Goal: Task Accomplishment & Management: Use online tool/utility

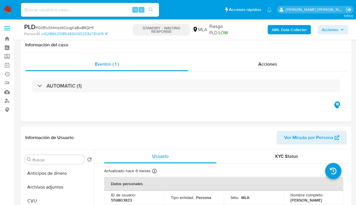
select select "10"
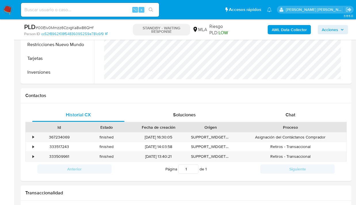
scroll to position [235, 0]
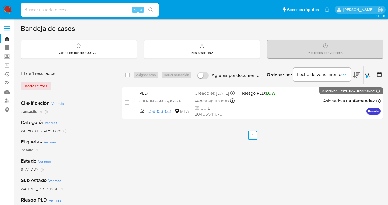
click at [355, 76] on div at bounding box center [367, 76] width 2 height 2
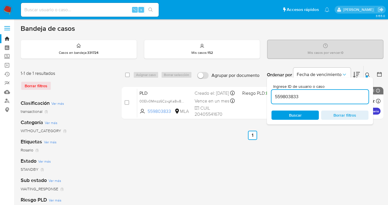
drag, startPoint x: 324, startPoint y: 98, endPoint x: 273, endPoint y: 95, distance: 51.0
click at [273, 95] on input "559803833" at bounding box center [320, 96] width 97 height 7
type input "177409204"
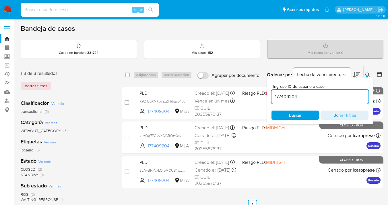
click at [355, 74] on icon at bounding box center [368, 74] width 5 height 5
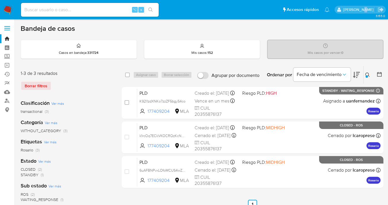
drag, startPoint x: 353, startPoint y: 9, endPoint x: 361, endPoint y: 4, distance: 9.8
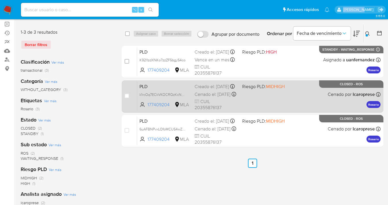
scroll to position [34, 0]
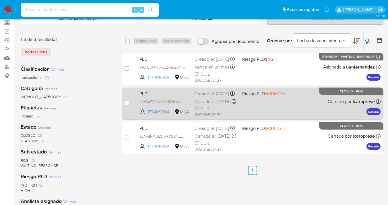
click at [304, 102] on div "PLD k1rcOq7ECkVKOCRQzKcNYuG9 177409204 MLA Riesgo PLD: MIDHIGH Creado el: 12/06…" at bounding box center [259, 103] width 244 height 29
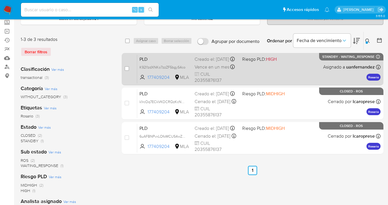
click at [284, 68] on div "PLD K92I1zdXNKo7zzZF5bgyS4co 177409204 MLA Riesgo PLD: HIGH Creado el: 12/08/20…" at bounding box center [259, 68] width 244 height 29
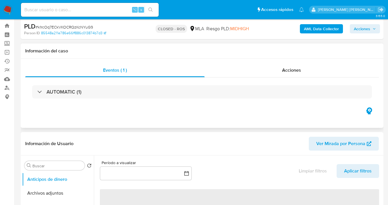
select select "10"
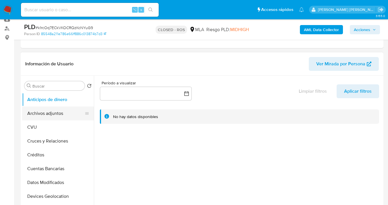
scroll to position [76, 0]
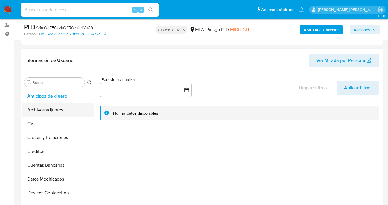
click at [81, 113] on button "Archivos adjuntos" at bounding box center [55, 110] width 67 height 14
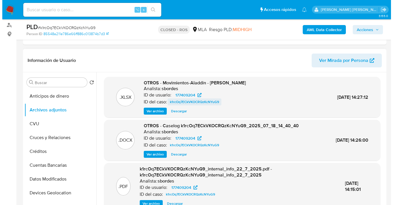
scroll to position [9, 0]
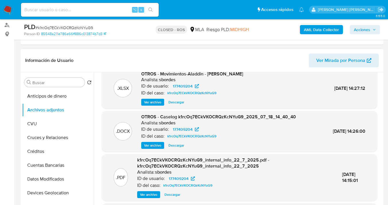
click at [155, 146] on span "Ver archivo" at bounding box center [152, 145] width 17 height 6
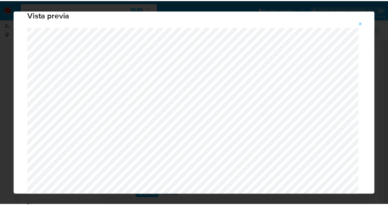
scroll to position [0, 0]
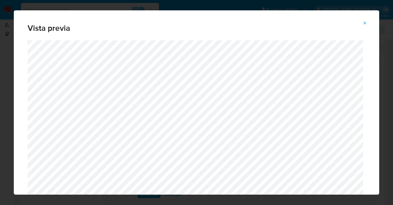
drag, startPoint x: 366, startPoint y: 22, endPoint x: 360, endPoint y: 25, distance: 6.3
click at [366, 22] on icon "Attachment preview" at bounding box center [364, 23] width 5 height 5
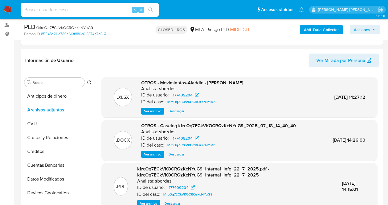
click at [174, 154] on span "Descargar" at bounding box center [177, 154] width 16 height 6
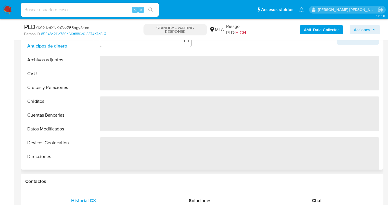
select select "10"
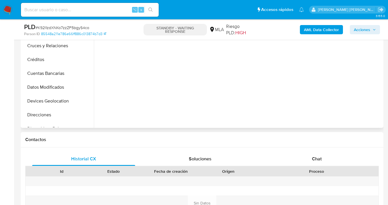
scroll to position [270, 0]
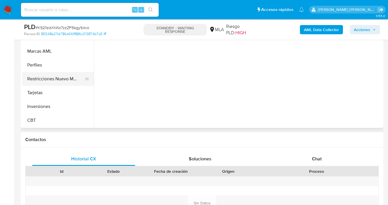
click at [64, 79] on button "Restricciones Nuevo Mundo" at bounding box center [55, 79] width 67 height 14
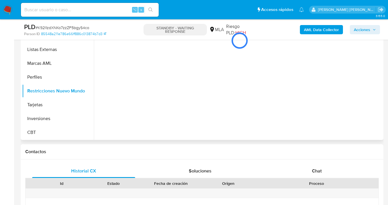
scroll to position [157, 0]
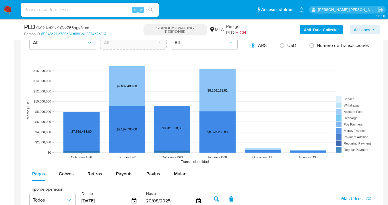
scroll to position [516, 0]
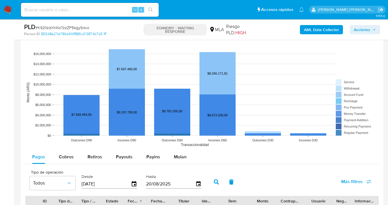
drag, startPoint x: 175, startPoint y: 156, endPoint x: 196, endPoint y: 149, distance: 22.0
click at [175, 156] on span "Mulan" at bounding box center [180, 156] width 13 height 7
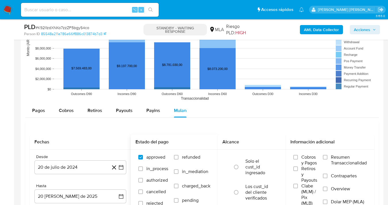
scroll to position [574, 0]
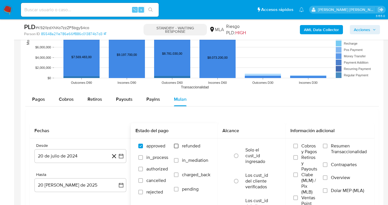
click at [175, 146] on input "refunded" at bounding box center [176, 145] width 5 height 5
checkbox input "true"
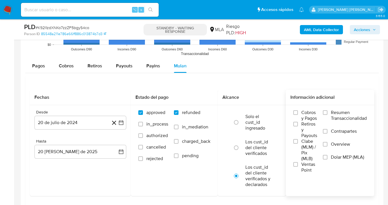
scroll to position [622, 0]
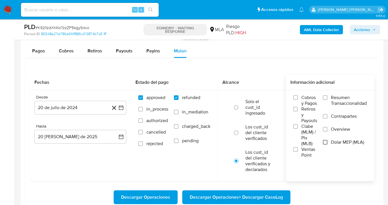
click at [325, 143] on input "Dolar MEP (MLA)" at bounding box center [325, 142] width 5 height 5
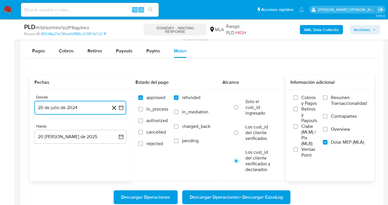
click at [96, 107] on button "20 de julio de 2024" at bounding box center [80, 108] width 92 height 14
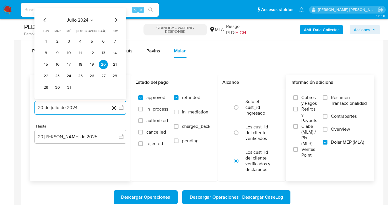
click at [114, 18] on icon "Mes siguiente" at bounding box center [116, 20] width 7 height 7
click at [116, 21] on icon "Mes siguiente" at bounding box center [116, 20] width 7 height 7
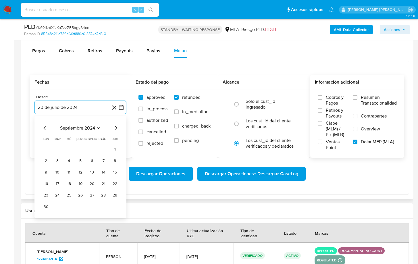
click at [117, 130] on icon "Mes siguiente" at bounding box center [116, 128] width 7 height 7
click at [116, 129] on icon "Mes siguiente" at bounding box center [116, 128] width 7 height 7
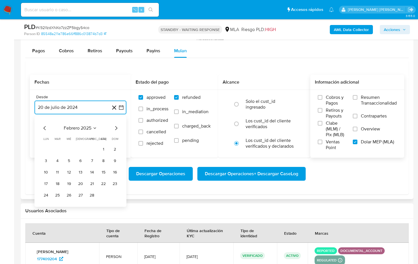
click at [116, 129] on icon "Mes siguiente" at bounding box center [116, 128] width 7 height 7
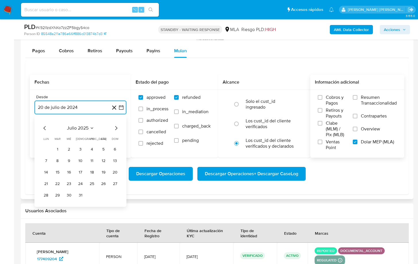
click at [59, 149] on button "1" at bounding box center [57, 149] width 9 height 9
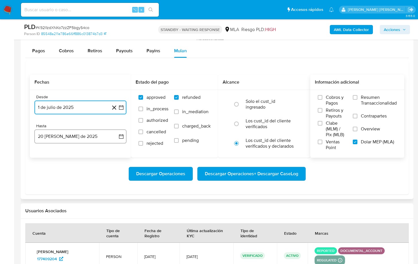
click at [90, 140] on button "20 de agosto de 2025" at bounding box center [80, 137] width 92 height 14
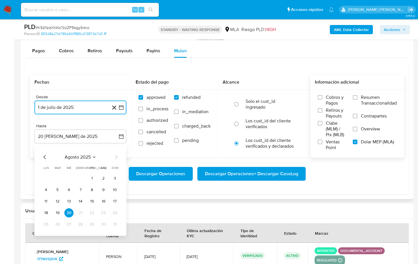
click at [45, 156] on icon "Mes anterior" at bounding box center [44, 157] width 7 height 7
click at [84, 204] on button "31" at bounding box center [80, 224] width 9 height 9
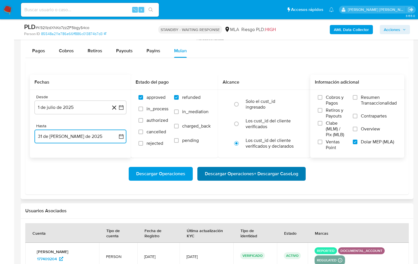
click at [239, 174] on span "Descargar Operaciones + Descargar CaseLog" at bounding box center [251, 174] width 93 height 13
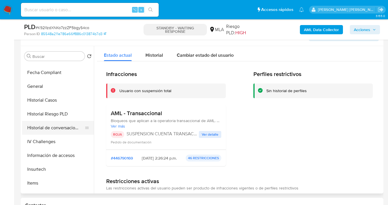
scroll to position [90, 0]
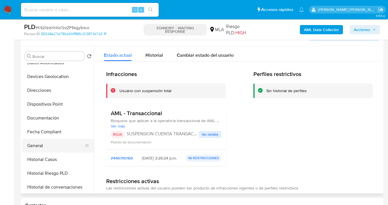
drag, startPoint x: 59, startPoint y: 162, endPoint x: 80, endPoint y: 147, distance: 26.4
click at [59, 162] on button "Historial Casos" at bounding box center [58, 159] width 72 height 14
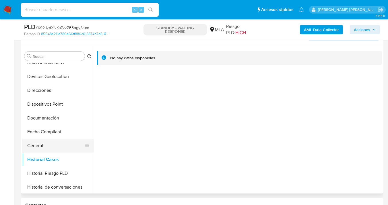
click at [60, 144] on button "General" at bounding box center [55, 145] width 67 height 14
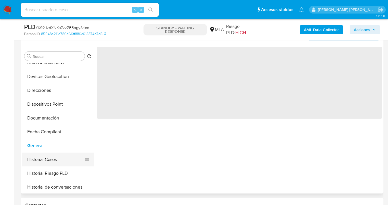
click at [57, 158] on button "Historial Casos" at bounding box center [55, 159] width 67 height 14
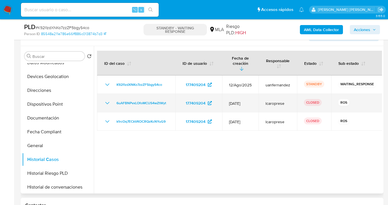
click at [106, 99] on icon "Mostrar/Ocultar" at bounding box center [107, 102] width 7 height 7
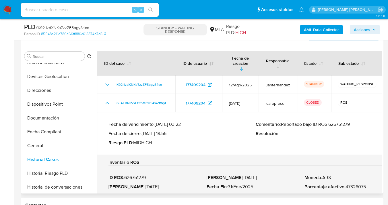
drag, startPoint x: 332, startPoint y: 121, endPoint x: 353, endPoint y: 122, distance: 21.0
click at [353, 122] on div "Comentario : Reportado bajo ID ROS 626751279 Resolución :" at bounding box center [329, 133] width 147 height 24
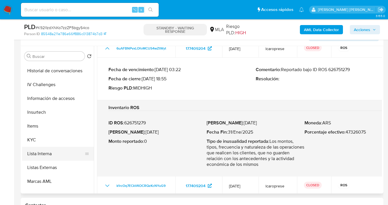
scroll to position [207, 0]
drag, startPoint x: 64, startPoint y: 143, endPoint x: 95, endPoint y: 132, distance: 33.3
click at [64, 143] on button "KYC" at bounding box center [58, 139] width 72 height 14
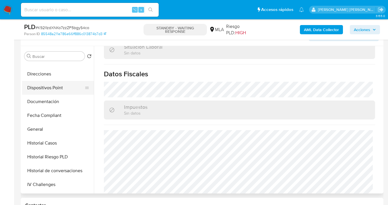
scroll to position [106, 0]
drag, startPoint x: 64, startPoint y: 76, endPoint x: 92, endPoint y: 91, distance: 31.6
click at [64, 76] on button "Direcciones" at bounding box center [58, 75] width 72 height 14
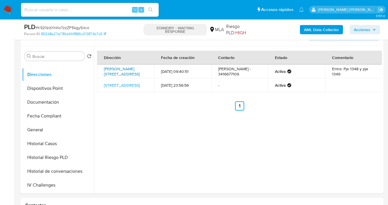
click at [123, 66] on link "Ruben Naranjo 2826, Barrio Fontanarrosa, Santa Fe, 2000, Argentina 2826" at bounding box center [122, 71] width 36 height 11
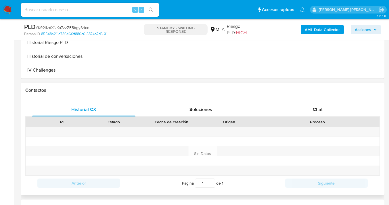
scroll to position [270, 0]
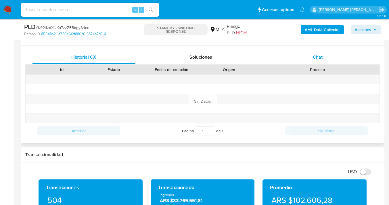
click at [317, 61] on div "Chat" at bounding box center [317, 57] width 103 height 14
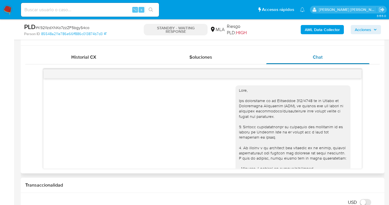
scroll to position [241, 0]
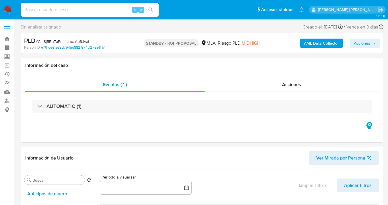
click at [7, 10] on img at bounding box center [8, 10] width 10 height 10
select select "10"
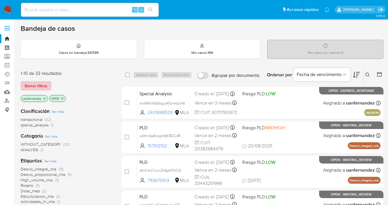
click at [49, 86] on button "Borrar filtros" at bounding box center [36, 85] width 31 height 9
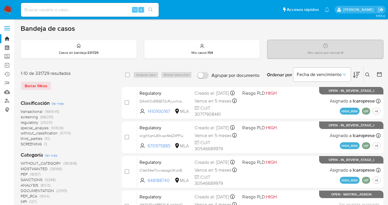
click at [367, 73] on icon at bounding box center [368, 74] width 5 height 5
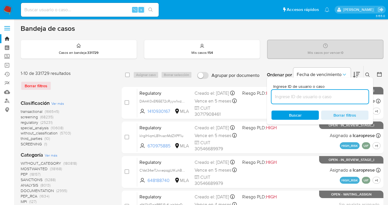
click at [315, 95] on input at bounding box center [320, 96] width 97 height 7
type input "137866636"
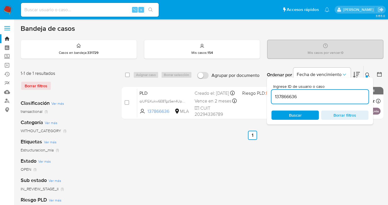
click at [365, 76] on button at bounding box center [368, 74] width 9 height 7
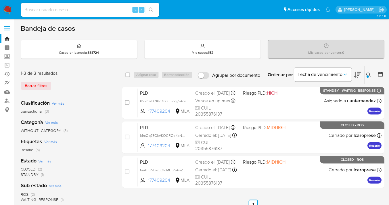
scroll to position [34, 0]
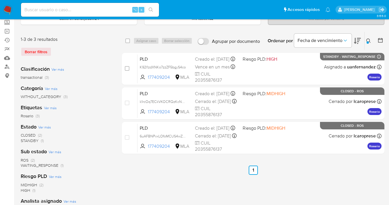
click at [367, 39] on icon at bounding box center [368, 41] width 5 height 5
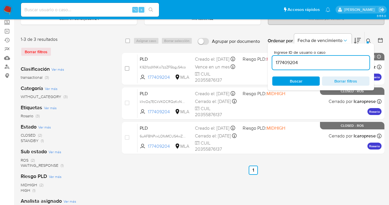
drag, startPoint x: 301, startPoint y: 61, endPoint x: 273, endPoint y: 61, distance: 28.2
click at [273, 61] on input "177409204" at bounding box center [320, 62] width 97 height 7
type input "103783399"
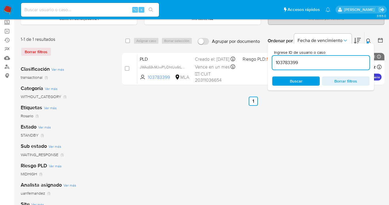
click at [368, 40] on icon at bounding box center [368, 41] width 5 height 5
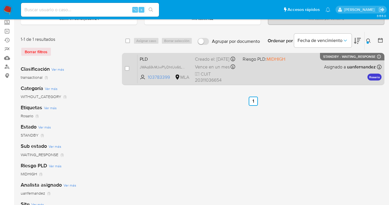
click at [308, 67] on div "PLD JWAq69vMJwP1yDhtUo6tL0cv 103783399 MLA Riesgo PLD: MIDHIGH Creado el: 12/08…" at bounding box center [259, 68] width 244 height 29
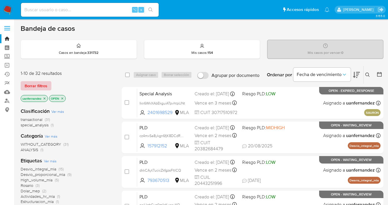
click at [42, 89] on span "Borrar filtros" at bounding box center [36, 86] width 23 height 8
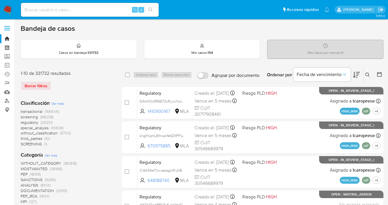
click at [367, 74] on icon at bounding box center [368, 74] width 5 height 5
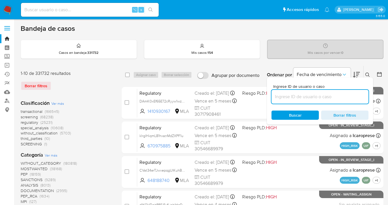
click at [299, 96] on input at bounding box center [320, 96] width 97 height 7
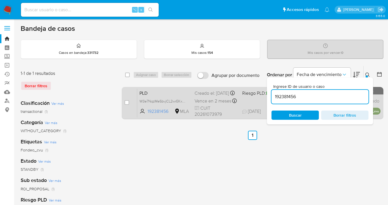
click at [255, 103] on div "PLD W3e7NqzMeSbvjCL2wrEKxP3e 192381456 MLA Riesgo PLD: LOW Creado el: [DATE] Cr…" at bounding box center [259, 102] width 244 height 29
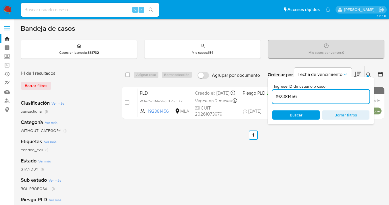
click at [369, 75] on icon at bounding box center [368, 74] width 5 height 5
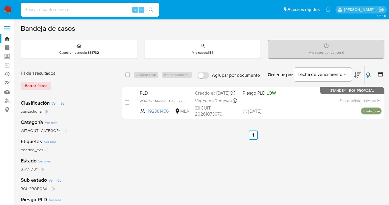
click at [368, 75] on div at bounding box center [367, 76] width 2 height 2
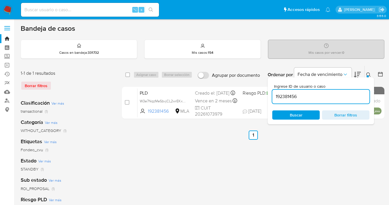
drag, startPoint x: 311, startPoint y: 98, endPoint x: 273, endPoint y: 96, distance: 38.3
click at [273, 96] on input "192381456" at bounding box center [320, 96] width 97 height 7
type input "1581031252"
click at [370, 75] on icon at bounding box center [368, 74] width 5 height 5
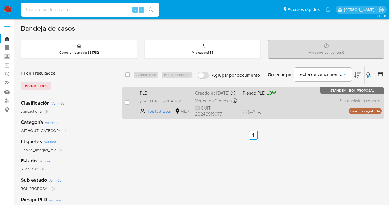
click at [307, 104] on div "PLD ySWLDXxIkvhEjdZN46Qt2K8P 1581031252 MLA Riesgo PLD: LOW Creado el: [DATE] C…" at bounding box center [259, 102] width 244 height 29
click at [294, 102] on div "PLD ySWLDXxIkvhEjdZN46Qt2K8P 1581031252 MLA Riesgo PLD: LOW Creado el: 12/07/20…" at bounding box center [259, 102] width 244 height 29
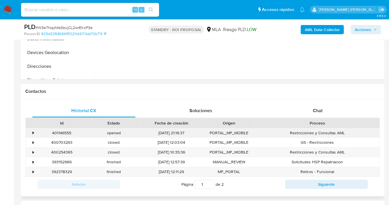
scroll to position [241, 0]
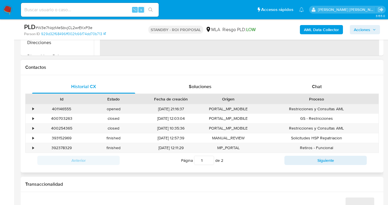
select select "10"
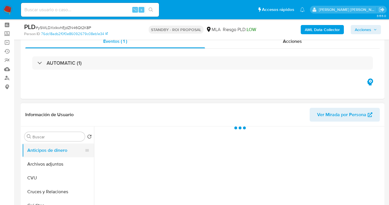
scroll to position [51, 0]
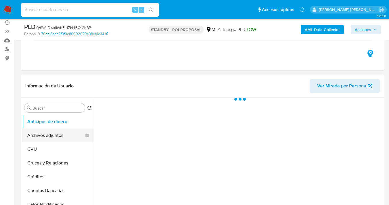
click at [71, 133] on button "Archivos adjuntos" at bounding box center [55, 135] width 67 height 14
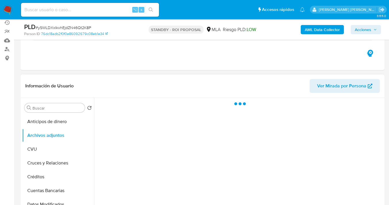
select select "10"
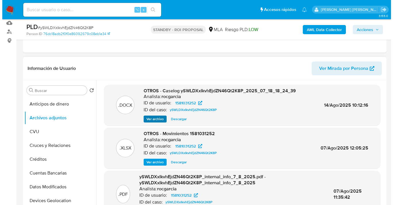
scroll to position [76, 0]
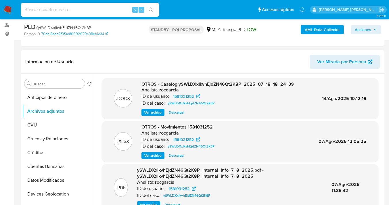
click at [157, 114] on span "Ver archivo" at bounding box center [152, 112] width 17 height 6
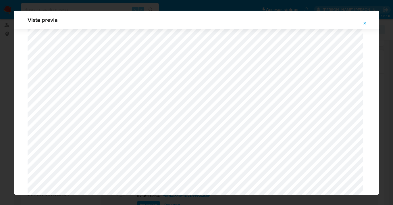
scroll to position [704, 0]
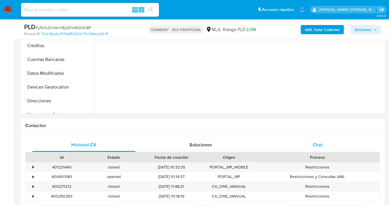
scroll to position [212, 0]
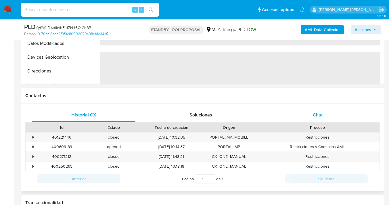
click at [313, 116] on span "Chat" at bounding box center [318, 114] width 10 height 7
select select "10"
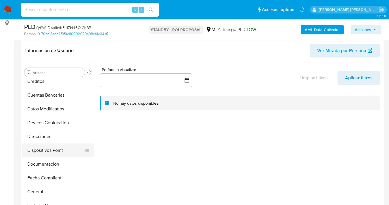
scroll to position [66, 0]
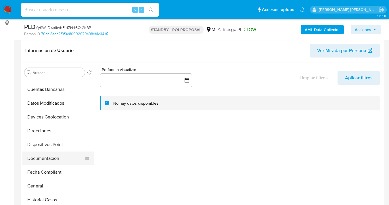
click at [52, 156] on button "Documentación" at bounding box center [55, 158] width 67 height 14
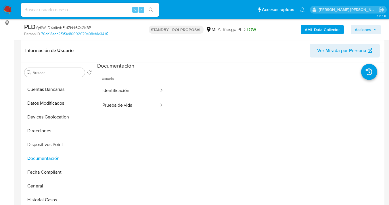
click at [135, 113] on ul "Usuario Identificación Prueba de vida" at bounding box center [133, 153] width 72 height 166
click at [136, 106] on button "Prueba de vida" at bounding box center [128, 105] width 62 height 15
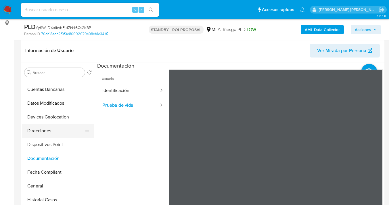
click at [63, 133] on button "Direcciones" at bounding box center [55, 131] width 67 height 14
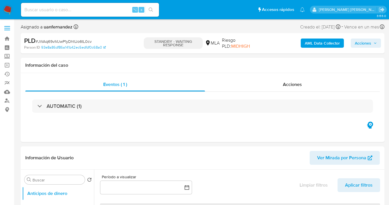
select select "10"
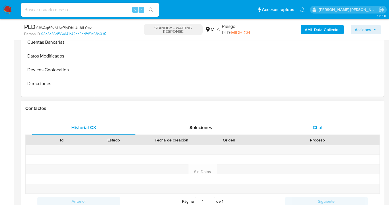
click at [313, 125] on span "Chat" at bounding box center [318, 127] width 10 height 7
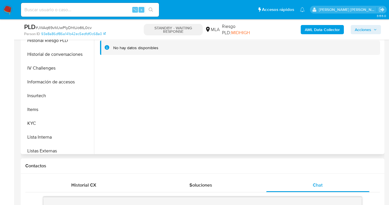
scroll to position [191, 0]
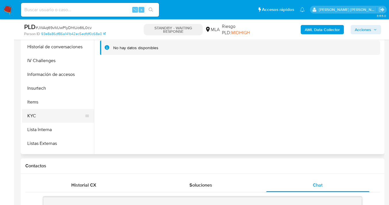
click at [59, 121] on button "KYC" at bounding box center [55, 116] width 67 height 14
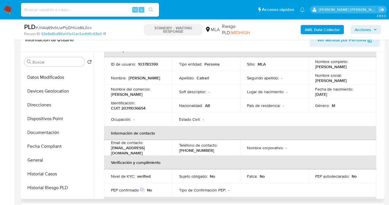
scroll to position [82, 0]
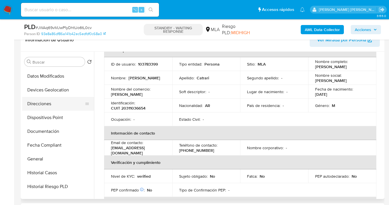
click at [70, 101] on button "Direcciones" at bounding box center [55, 104] width 67 height 14
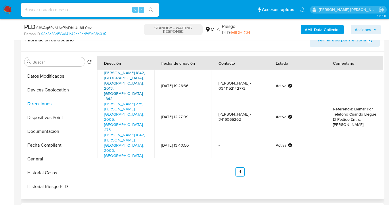
click at [117, 77] on link "Carrasco 1842, Rosario, Santa Fe, 2013, Argentina 1842" at bounding box center [124, 86] width 41 height 32
click at [118, 101] on link "Ricardo Nuñez 275, Rosario, Santa Fe, 2005, Argentina 275" at bounding box center [123, 117] width 39 height 32
click at [57, 136] on button "Documentación" at bounding box center [55, 131] width 67 height 14
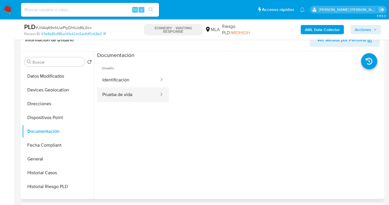
click at [133, 91] on button "Prueba de vida" at bounding box center [128, 94] width 62 height 15
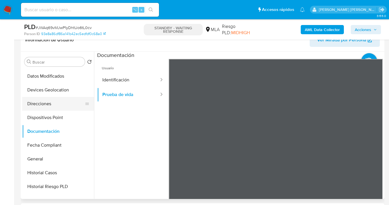
click at [63, 103] on button "Direcciones" at bounding box center [55, 104] width 67 height 14
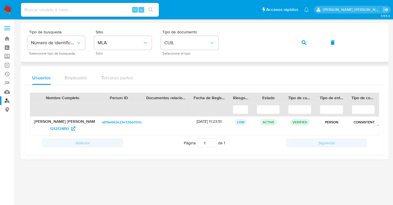
click at [220, 36] on div "Tipo de busqueda Número de identificación Seleccione tipo de búsqueda Sitio MLA…" at bounding box center [205, 42] width 354 height 25
click at [308, 44] on button "button" at bounding box center [304, 43] width 20 height 14
click at [63, 126] on span "29813249" at bounding box center [60, 128] width 18 height 9
click at [307, 43] on button "button" at bounding box center [304, 43] width 20 height 14
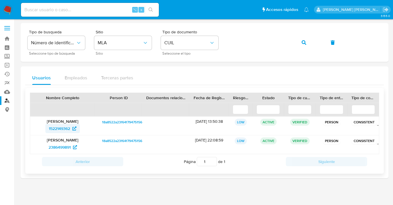
click at [58, 130] on span "1522149362" at bounding box center [59, 128] width 21 height 9
click at [57, 146] on span "2386499891" at bounding box center [60, 147] width 22 height 9
click at [223, 38] on div "Tipo de busqueda Número de identificación Seleccione tipo de búsqueda Sitio MLA…" at bounding box center [205, 42] width 354 height 25
drag, startPoint x: 304, startPoint y: 46, endPoint x: 292, endPoint y: 53, distance: 13.5
click at [304, 46] on span "button" at bounding box center [304, 42] width 5 height 13
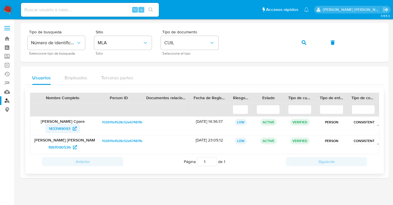
click at [60, 128] on span "1433149093" at bounding box center [60, 128] width 22 height 9
click at [58, 147] on span "1997090536" at bounding box center [59, 147] width 22 height 9
click at [223, 42] on div "Tipo de busqueda Número de identificación Seleccione tipo de búsqueda Sitio MLA…" at bounding box center [205, 42] width 354 height 25
click at [306, 43] on button "button" at bounding box center [304, 43] width 20 height 14
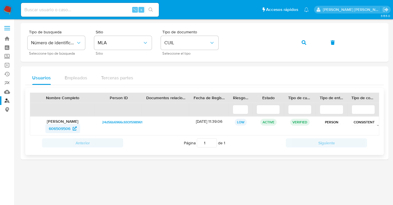
click at [62, 129] on span "606509506" at bounding box center [60, 128] width 22 height 9
drag, startPoint x: 200, startPoint y: 72, endPoint x: 230, endPoint y: 62, distance: 31.6
click at [200, 72] on div "Usuarios Empleados Terceras partes" at bounding box center [204, 78] width 359 height 14
click at [218, 45] on div "Tipo de busqueda Número de identificación Seleccione tipo de búsqueda Sitio MLA…" at bounding box center [205, 42] width 354 height 25
click at [304, 43] on icon "button" at bounding box center [304, 42] width 5 height 5
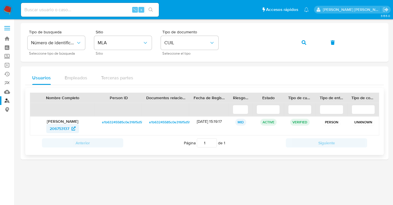
click at [60, 128] on span "206753137" at bounding box center [60, 128] width 20 height 9
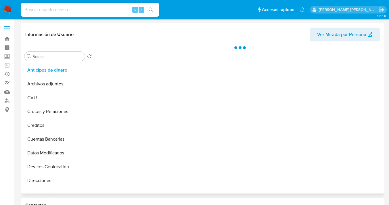
scroll to position [126, 0]
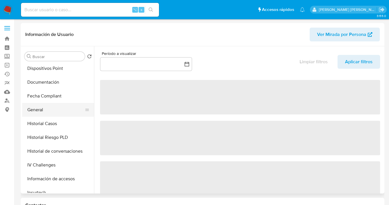
click at [65, 110] on button "General" at bounding box center [55, 110] width 67 height 14
select select "10"
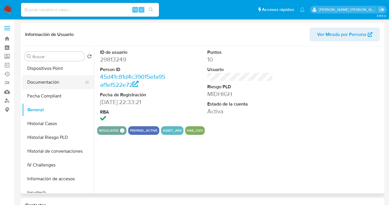
click at [70, 83] on button "Documentación" at bounding box center [55, 82] width 67 height 14
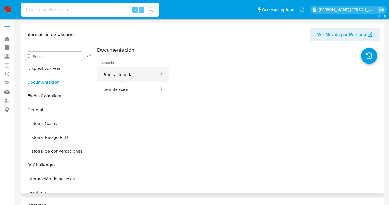
click at [116, 76] on button "Prueba de vida" at bounding box center [128, 74] width 62 height 15
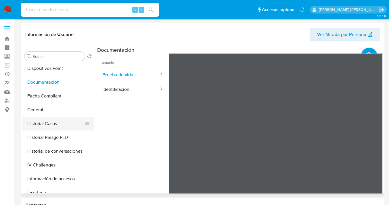
click at [72, 122] on button "Historial Casos" at bounding box center [55, 124] width 67 height 14
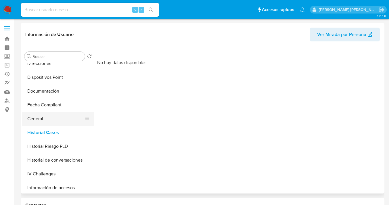
scroll to position [79, 0]
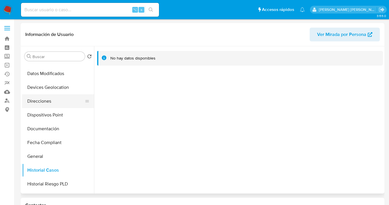
click at [62, 102] on button "Direcciones" at bounding box center [55, 101] width 67 height 14
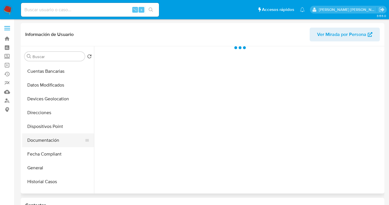
scroll to position [68, 0]
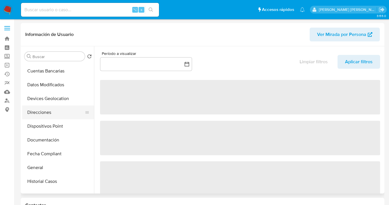
select select "10"
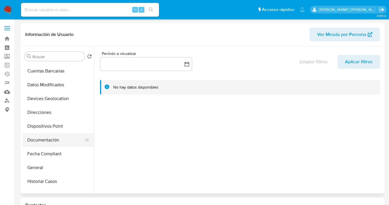
scroll to position [122, 0]
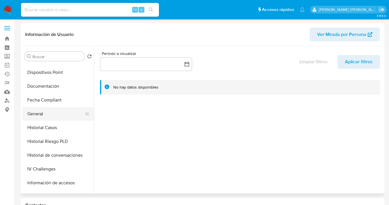
click at [59, 112] on button "General" at bounding box center [55, 114] width 67 height 14
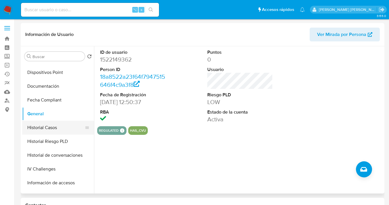
drag, startPoint x: 68, startPoint y: 129, endPoint x: 68, endPoint y: 134, distance: 4.3
click at [68, 129] on button "Historial Casos" at bounding box center [55, 128] width 67 height 14
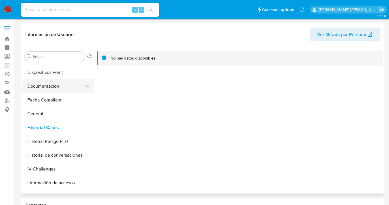
click at [70, 89] on button "Documentación" at bounding box center [55, 86] width 67 height 14
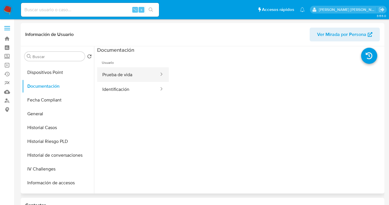
click at [126, 77] on button "Prueba de vida" at bounding box center [128, 74] width 62 height 15
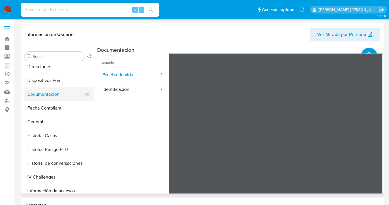
scroll to position [109, 0]
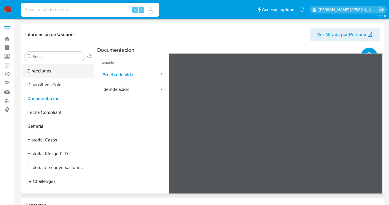
click at [71, 74] on button "Direcciones" at bounding box center [55, 71] width 67 height 14
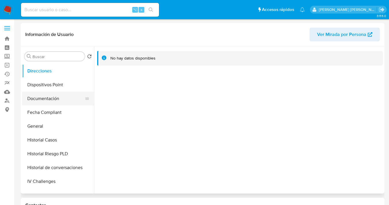
click at [69, 98] on button "Documentación" at bounding box center [55, 99] width 67 height 14
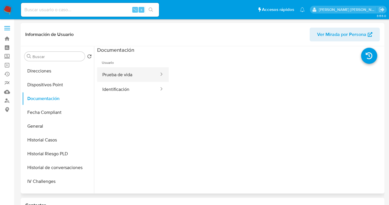
click at [111, 76] on button "Prueba de vida" at bounding box center [128, 74] width 62 height 15
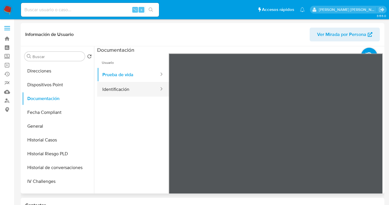
drag, startPoint x: 134, startPoint y: 90, endPoint x: 157, endPoint y: 93, distance: 23.5
click at [134, 91] on button "Identificación" at bounding box center [128, 89] width 62 height 15
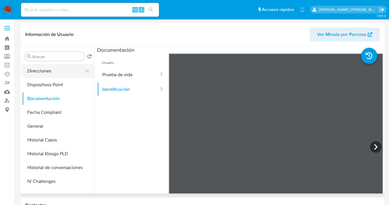
click at [44, 70] on button "Direcciones" at bounding box center [55, 71] width 67 height 14
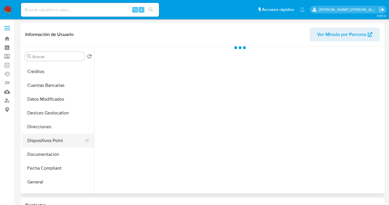
scroll to position [75, 0]
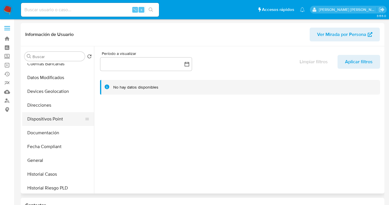
select select "10"
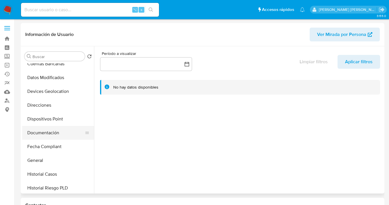
click at [60, 130] on button "Documentación" at bounding box center [55, 133] width 67 height 14
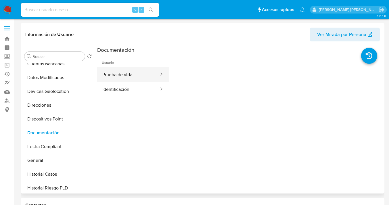
click at [139, 72] on button "Prueba de vida" at bounding box center [128, 74] width 62 height 15
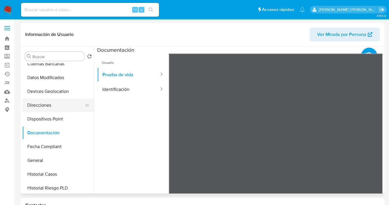
click at [68, 107] on button "Direcciones" at bounding box center [55, 105] width 67 height 14
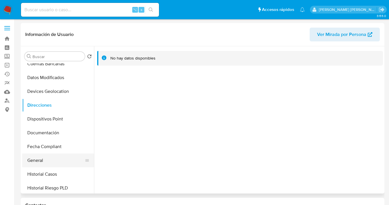
click at [62, 155] on button "General" at bounding box center [55, 160] width 67 height 14
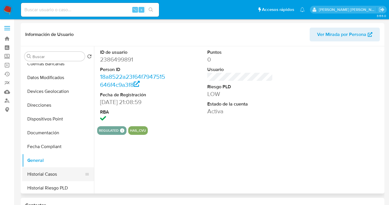
scroll to position [86, 0]
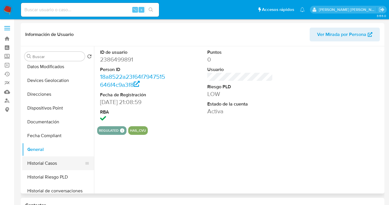
click at [57, 162] on button "Historial Casos" at bounding box center [55, 163] width 67 height 14
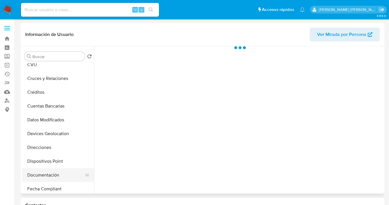
scroll to position [57, 0]
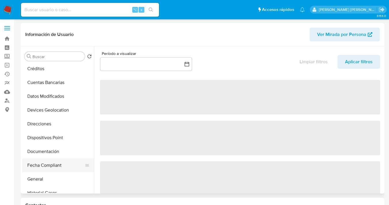
select select "10"
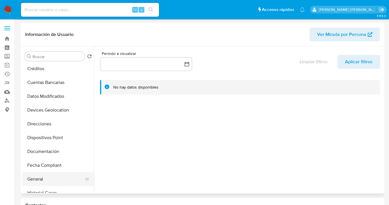
click at [68, 179] on button "General" at bounding box center [55, 179] width 67 height 14
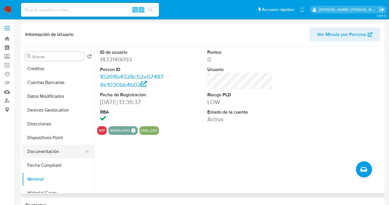
click at [67, 152] on button "Documentación" at bounding box center [55, 152] width 67 height 14
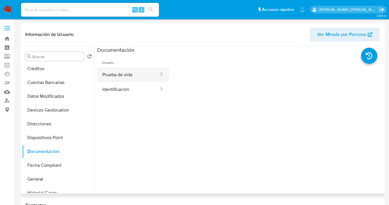
click at [128, 78] on button "Prueba de vida" at bounding box center [128, 74] width 62 height 15
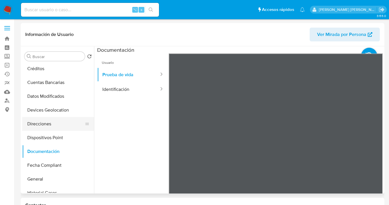
drag, startPoint x: 55, startPoint y: 124, endPoint x: 74, endPoint y: 124, distance: 19.5
click at [55, 124] on button "Direcciones" at bounding box center [55, 124] width 67 height 14
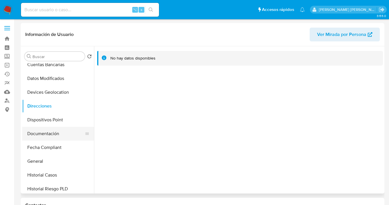
scroll to position [99, 0]
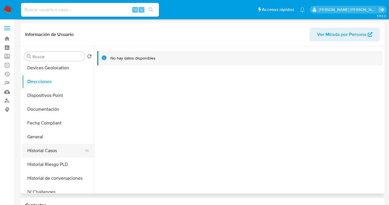
click at [68, 152] on button "Historial Casos" at bounding box center [55, 151] width 67 height 14
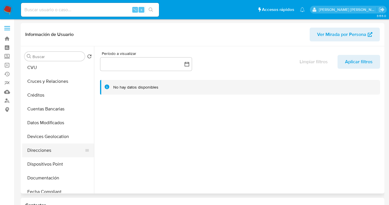
select select "10"
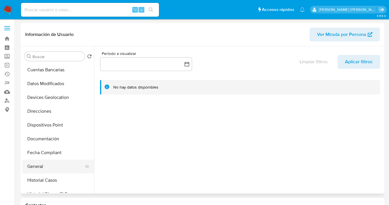
scroll to position [81, 0]
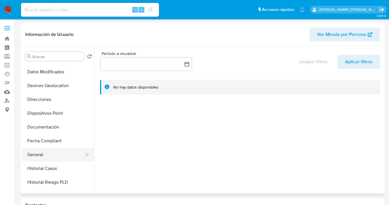
click at [61, 152] on button "General" at bounding box center [55, 155] width 67 height 14
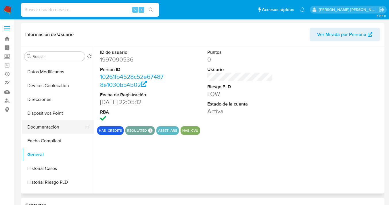
click at [70, 129] on button "Documentación" at bounding box center [55, 127] width 67 height 14
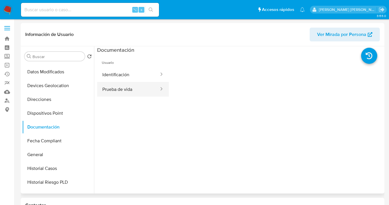
click at [122, 90] on button "Prueba de vida" at bounding box center [128, 89] width 62 height 15
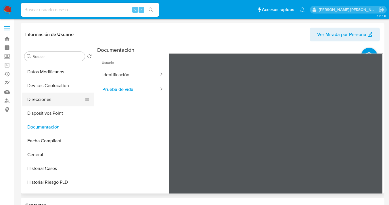
click at [66, 100] on button "Direcciones" at bounding box center [55, 100] width 67 height 14
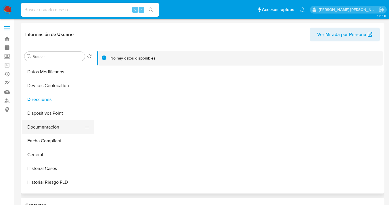
click at [70, 127] on button "Documentación" at bounding box center [55, 127] width 67 height 14
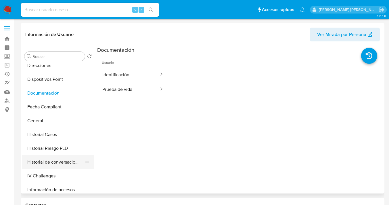
scroll to position [130, 0]
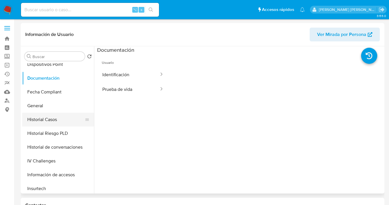
click at [70, 118] on button "Historial Casos" at bounding box center [55, 120] width 67 height 14
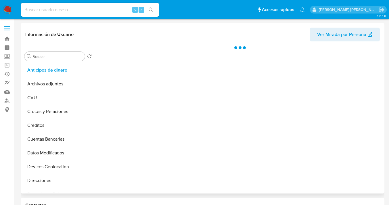
scroll to position [87, 0]
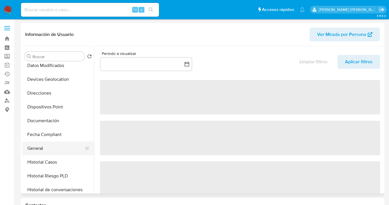
click at [63, 142] on button "General" at bounding box center [55, 148] width 67 height 14
select select "10"
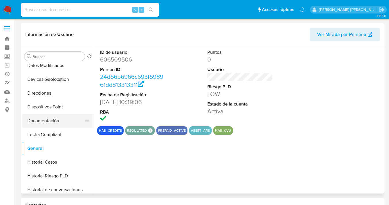
drag, startPoint x: 68, startPoint y: 121, endPoint x: 71, endPoint y: 118, distance: 4.1
click at [68, 121] on button "Documentación" at bounding box center [55, 121] width 67 height 14
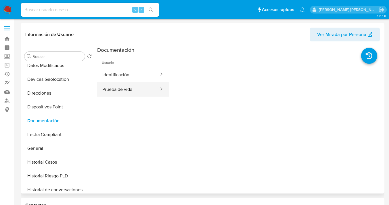
drag, startPoint x: 129, startPoint y: 87, endPoint x: 140, endPoint y: 86, distance: 11.3
click at [129, 87] on button "Prueba de vida" at bounding box center [128, 89] width 62 height 15
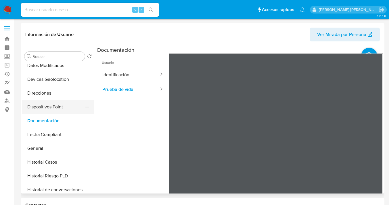
drag, startPoint x: 76, startPoint y: 95, endPoint x: 74, endPoint y: 103, distance: 8.2
click at [76, 95] on button "Direcciones" at bounding box center [58, 93] width 72 height 14
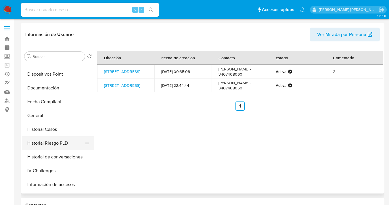
scroll to position [124, 0]
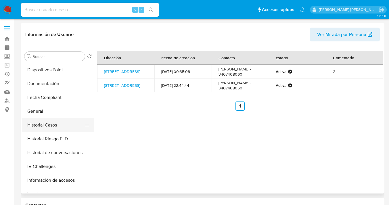
click at [64, 123] on button "Historial Casos" at bounding box center [55, 125] width 67 height 14
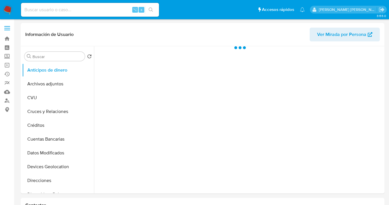
select select "10"
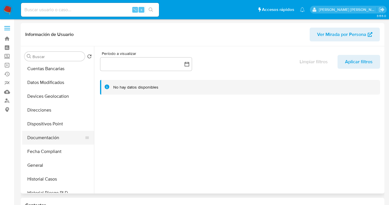
scroll to position [81, 0]
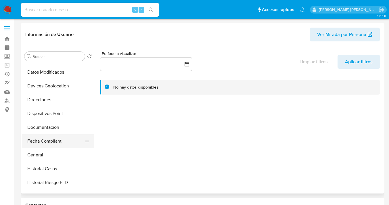
drag, startPoint x: 60, startPoint y: 157, endPoint x: 63, endPoint y: 144, distance: 12.6
click at [60, 157] on button "General" at bounding box center [58, 155] width 72 height 14
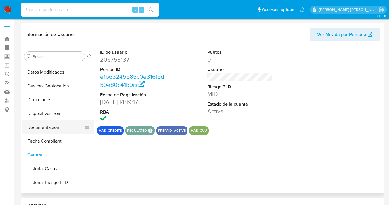
click at [69, 126] on button "Documentación" at bounding box center [55, 127] width 67 height 14
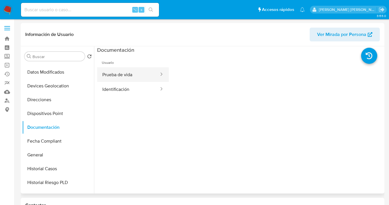
click at [119, 78] on button "Prueba de vida" at bounding box center [128, 74] width 62 height 15
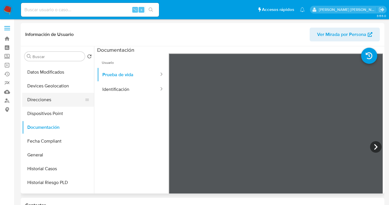
click at [71, 98] on button "Direcciones" at bounding box center [55, 100] width 67 height 14
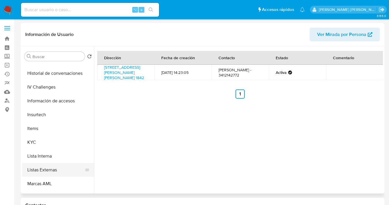
scroll to position [205, 0]
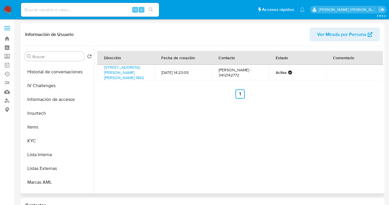
drag, startPoint x: 61, startPoint y: 136, endPoint x: 93, endPoint y: 130, distance: 32.2
click at [61, 136] on button "KYC" at bounding box center [58, 141] width 72 height 14
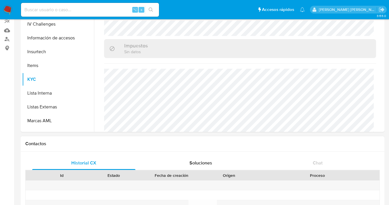
scroll to position [28, 0]
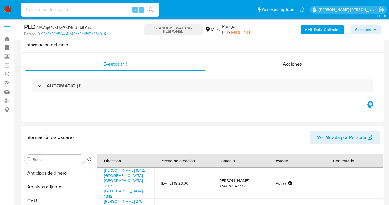
select select "10"
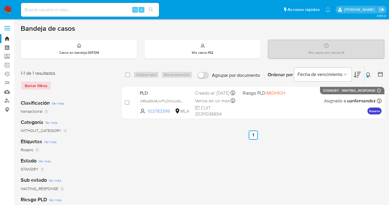
scroll to position [34, 0]
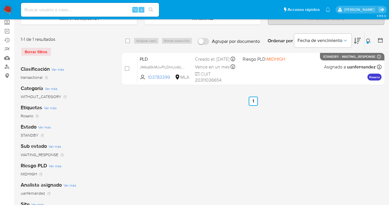
drag, startPoint x: 369, startPoint y: 41, endPoint x: 366, endPoint y: 41, distance: 2.9
click at [368, 41] on icon at bounding box center [368, 41] width 5 height 5
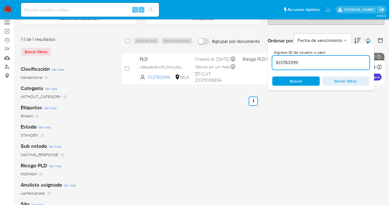
drag, startPoint x: 316, startPoint y: 60, endPoint x: 274, endPoint y: 63, distance: 42.3
click at [274, 63] on input "103783399" at bounding box center [320, 62] width 97 height 7
type input "96309929"
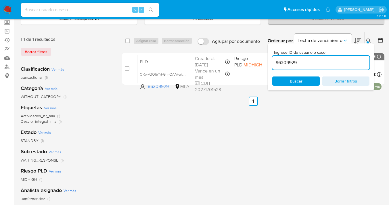
click at [369, 41] on icon at bounding box center [368, 41] width 5 height 5
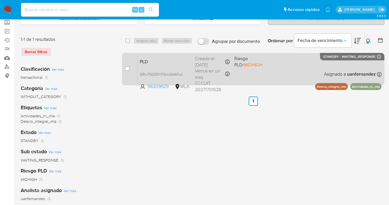
click at [279, 68] on div "PLD QRw7QOI5YrFGImQAAFukSiyz 96309929 MLA Riesgo PLD: MIDHIGH Creado el: 12/08/…" at bounding box center [259, 68] width 244 height 29
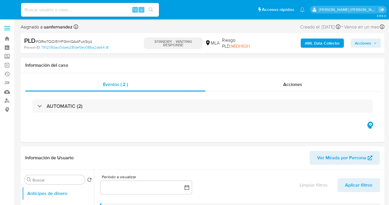
select select "10"
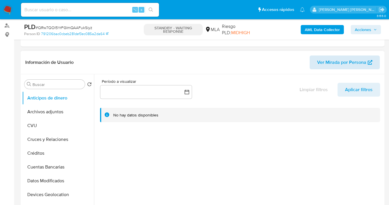
scroll to position [61, 0]
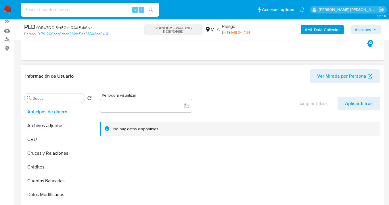
click at [349, 75] on span "Ver Mirada por Persona" at bounding box center [341, 76] width 49 height 14
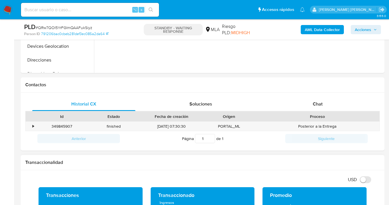
scroll to position [259, 0]
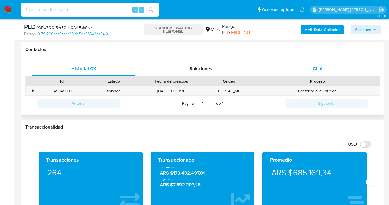
click at [327, 68] on div "Chat" at bounding box center [317, 69] width 103 height 14
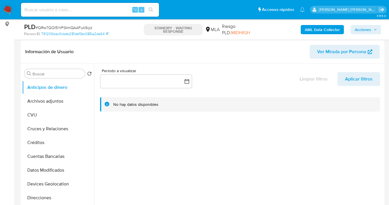
scroll to position [206, 0]
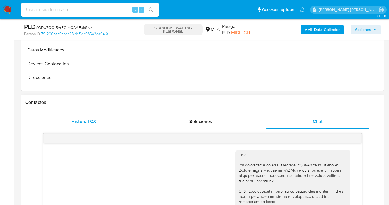
drag, startPoint x: 108, startPoint y: 129, endPoint x: 110, endPoint y: 119, distance: 10.6
click at [108, 129] on div "18/08/2025 17:34:31" at bounding box center [202, 181] width 354 height 104
click at [109, 118] on div "Historial CX" at bounding box center [83, 122] width 103 height 14
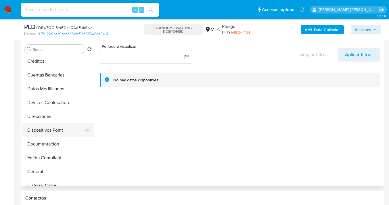
scroll to position [68, 0]
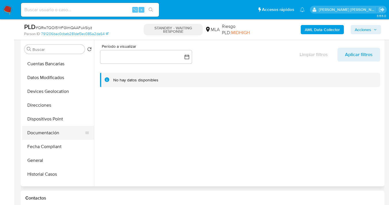
click at [58, 139] on button "Documentación" at bounding box center [55, 133] width 67 height 14
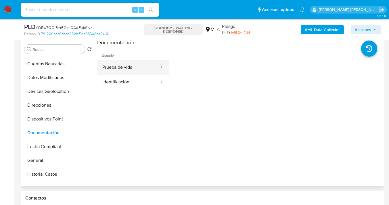
drag, startPoint x: 136, startPoint y: 67, endPoint x: 140, endPoint y: 66, distance: 4.4
click at [136, 67] on button "Prueba de vida" at bounding box center [128, 67] width 62 height 15
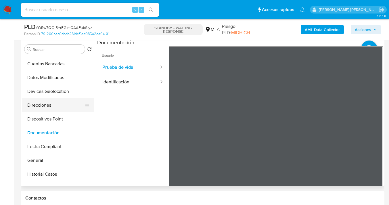
click at [70, 103] on button "Direcciones" at bounding box center [55, 105] width 67 height 14
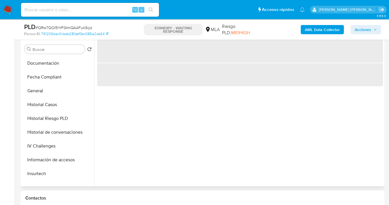
scroll to position [205, 0]
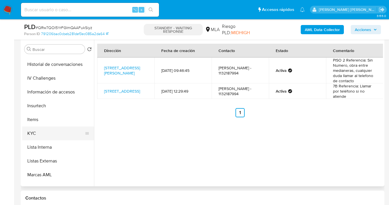
click at [77, 139] on button "KYC" at bounding box center [55, 133] width 67 height 14
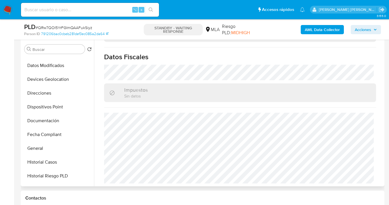
scroll to position [81, 0]
drag, startPoint x: 55, startPoint y: 93, endPoint x: 80, endPoint y: 94, distance: 25.0
click at [55, 93] on button "Direcciones" at bounding box center [55, 93] width 67 height 14
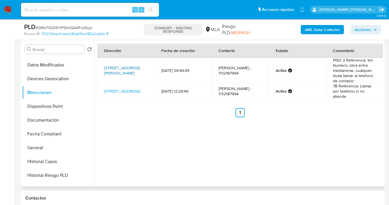
click at [117, 65] on link "Pasaje Portillo 1259, Villa Luro, Capital Federal, 1407, Argentina 1259" at bounding box center [122, 70] width 36 height 11
click at [113, 93] on link "Arregui 6389, Versailles, Capital Federal, 1408, Argentina 6389" at bounding box center [122, 91] width 36 height 6
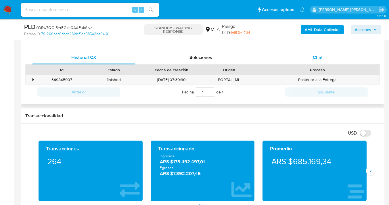
scroll to position [247, 0]
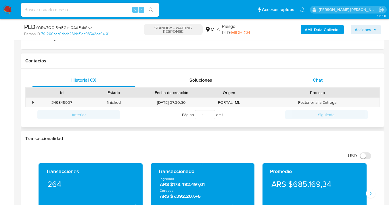
click at [330, 78] on div "Chat" at bounding box center [317, 80] width 103 height 14
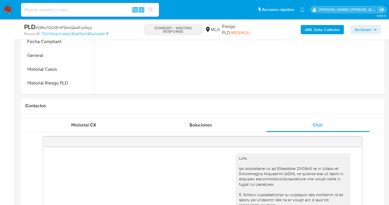
scroll to position [142, 0]
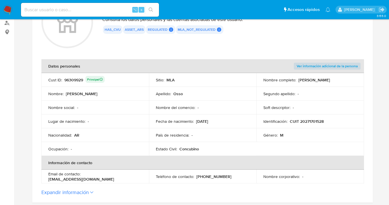
scroll to position [190, 0]
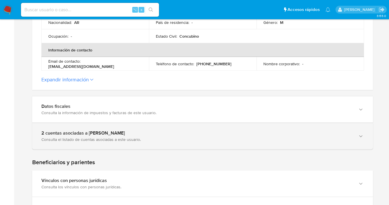
click at [362, 138] on icon "button" at bounding box center [361, 136] width 6 height 6
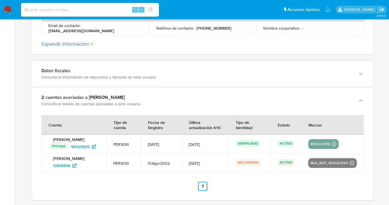
scroll to position [122, 0]
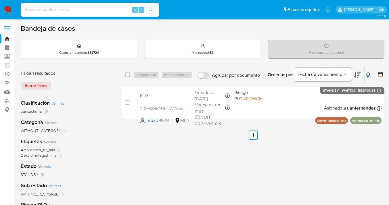
scroll to position [34, 0]
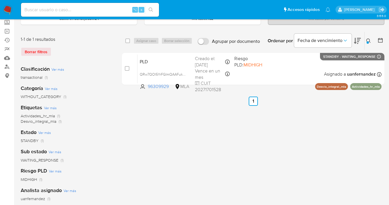
click at [367, 39] on icon at bounding box center [368, 41] width 5 height 5
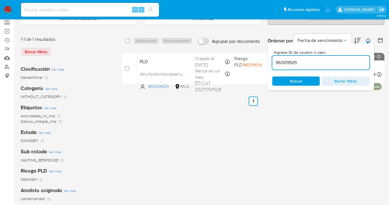
drag, startPoint x: 300, startPoint y: 62, endPoint x: 273, endPoint y: 61, distance: 27.0
click at [273, 61] on input "96309929" at bounding box center [320, 62] width 97 height 7
type input "143417425"
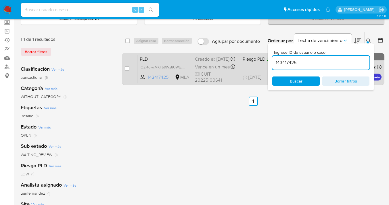
drag, startPoint x: 368, startPoint y: 40, endPoint x: 348, endPoint y: 56, distance: 25.8
click at [368, 40] on icon at bounding box center [368, 41] width 5 height 5
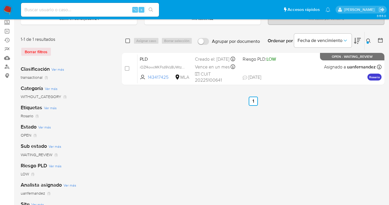
drag, startPoint x: 127, startPoint y: 41, endPoint x: 139, endPoint y: 41, distance: 11.8
click at [128, 41] on input "checkbox" at bounding box center [127, 41] width 5 height 5
checkbox input "true"
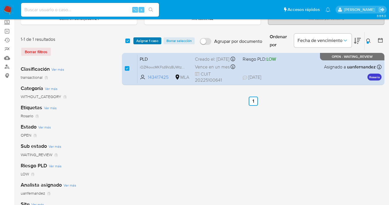
click at [143, 42] on span "Asignar 1 caso" at bounding box center [147, 41] width 22 height 6
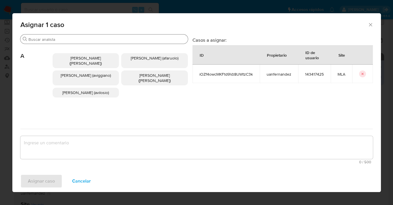
click at [99, 42] on div "Buscar" at bounding box center [104, 38] width 168 height 9
click at [101, 40] on input "Buscar" at bounding box center [106, 39] width 157 height 5
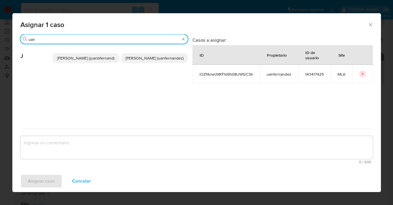
type input "uan"
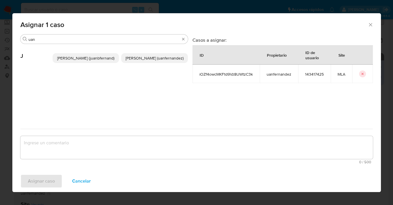
click at [140, 62] on p "Juan Pablo Fernandez (uanfernandez)" at bounding box center [154, 58] width 67 height 10
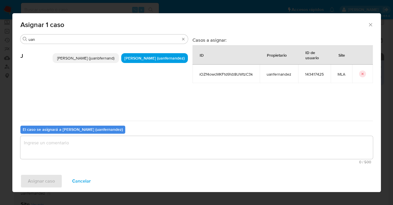
click at [133, 140] on textarea "assign-modal" at bounding box center [196, 147] width 353 height 23
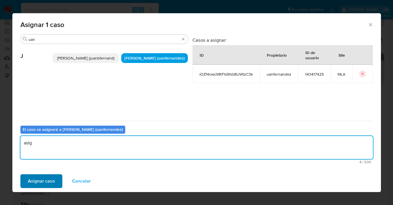
type textarea "asig"
click at [50, 181] on span "Asignar caso" at bounding box center [41, 181] width 27 height 13
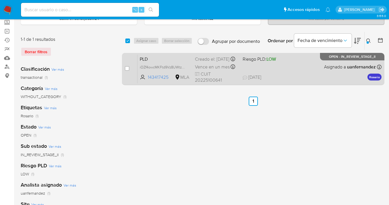
click at [304, 80] on span "18/08/2025 18/08/2025 18:08" at bounding box center [288, 77] width 91 height 6
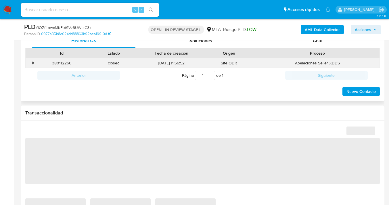
scroll to position [282, 0]
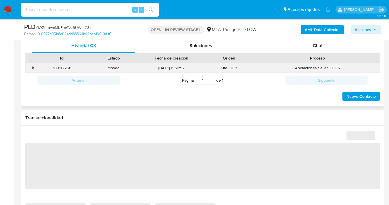
select select "10"
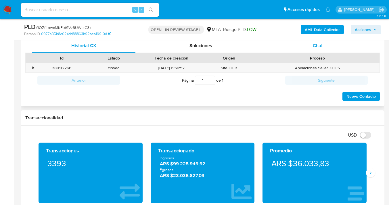
click at [319, 45] on span "Chat" at bounding box center [318, 45] width 10 height 7
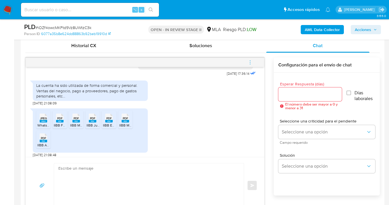
scroll to position [307, 0]
click at [44, 120] on span "JPEG" at bounding box center [43, 118] width 7 height 4
click at [61, 120] on span "PDF" at bounding box center [59, 118] width 5 height 4
click at [78, 120] on span "PDF" at bounding box center [76, 118] width 5 height 4
click at [92, 120] on span "PDF" at bounding box center [92, 118] width 5 height 4
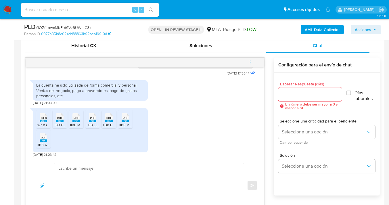
click at [109, 120] on span "PDF" at bounding box center [108, 118] width 5 height 4
click at [124, 120] on span "PDF" at bounding box center [125, 118] width 5 height 4
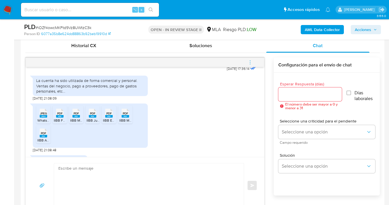
scroll to position [316, 0]
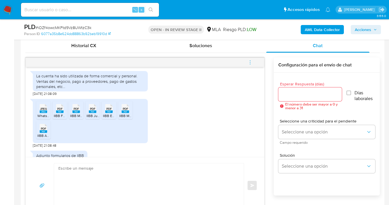
click at [45, 133] on rect at bounding box center [43, 131] width 7 height 3
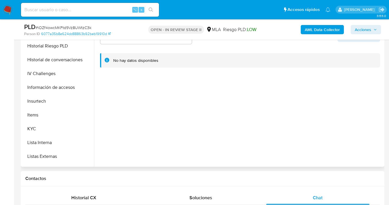
scroll to position [195, 0]
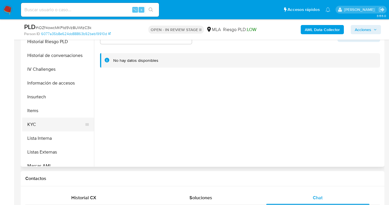
click at [76, 122] on button "KYC" at bounding box center [55, 125] width 67 height 14
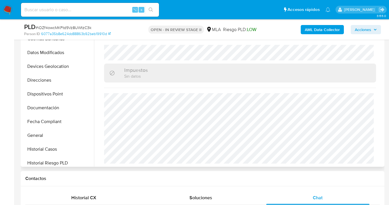
scroll to position [71, 0]
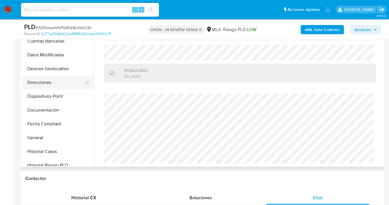
click at [76, 82] on button "Direcciones" at bounding box center [55, 83] width 67 height 14
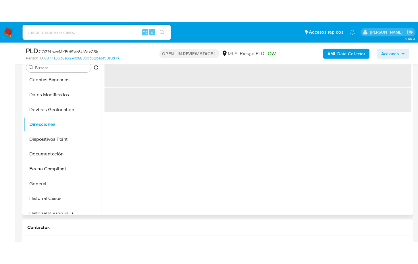
scroll to position [110, 0]
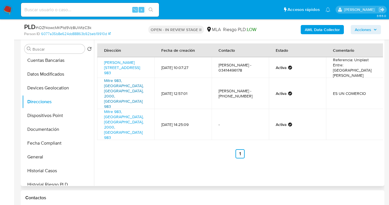
click at [118, 78] on link "Mitre 983, Rosario, Santa Fe, 2000, Argentina 983" at bounding box center [123, 94] width 39 height 32
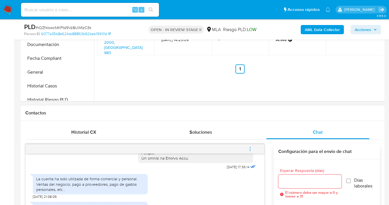
scroll to position [286, 0]
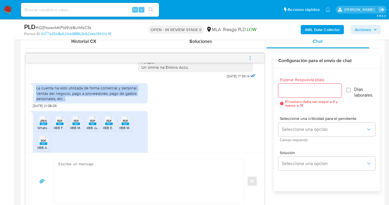
drag, startPoint x: 66, startPoint y: 110, endPoint x: 37, endPoint y: 95, distance: 32.4
click at [35, 95] on div "La cuenta ha sido utilizada de forma comercial y personal. Ventas del negocio, …" at bounding box center [90, 93] width 115 height 20
copy div "La cuenta ha sido utilizada de forma comercial y personal. Ventas del negocio, …"
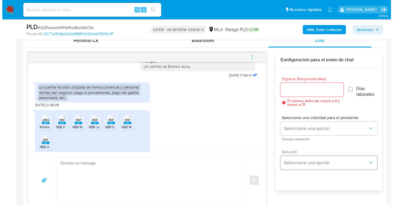
scroll to position [287, 0]
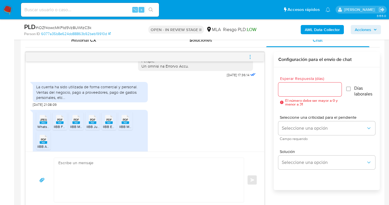
click at [293, 90] on input "Esperar Respuesta (días)" at bounding box center [309, 89] width 63 height 7
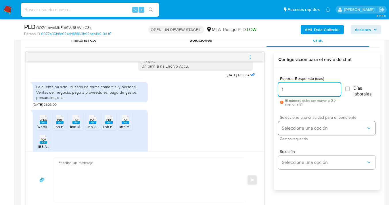
type input "1"
click at [301, 131] on button "Seleccione una opción" at bounding box center [326, 128] width 97 height 14
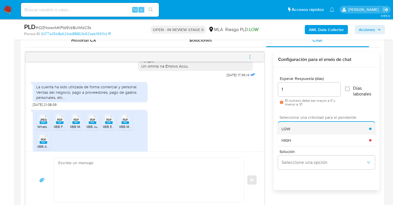
click at [298, 125] on div "LOW" at bounding box center [326, 128] width 88 height 11
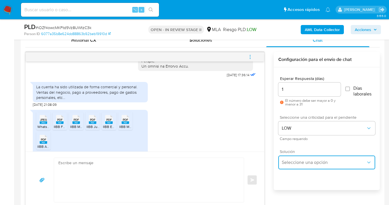
click at [303, 160] on span "Seleccione una opción" at bounding box center [324, 162] width 84 height 6
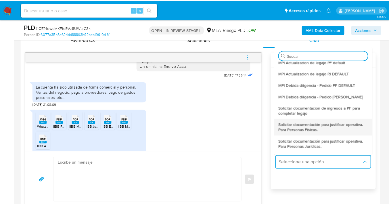
scroll to position [34, 0]
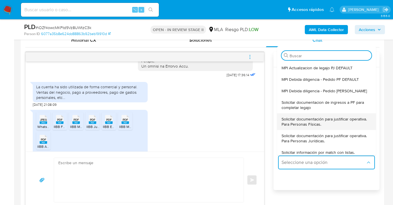
click at [319, 121] on span "Solicitar documentación para justificar operativa. Para Personas Físicas." at bounding box center [327, 121] width 90 height 10
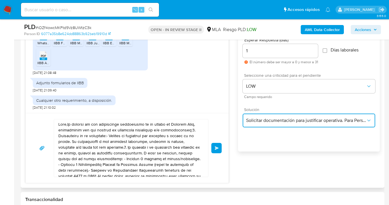
scroll to position [346, 0]
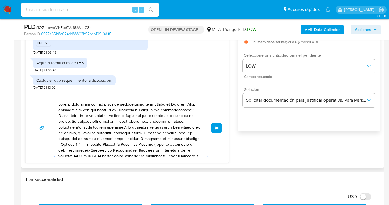
drag, startPoint x: 146, startPoint y: 145, endPoint x: 59, endPoint y: 99, distance: 98.1
click at [34, 84] on div "18/08/2025 17:36:14 La cuenta ha sido utilizada de forma comercial y personal. …" at bounding box center [126, 78] width 203 height 170
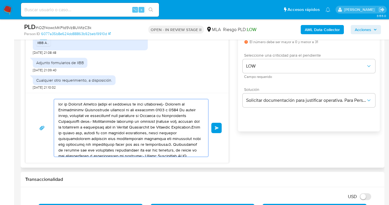
drag, startPoint x: 153, startPoint y: 147, endPoint x: 61, endPoint y: 117, distance: 96.3
click at [41, 103] on div "Enviar" at bounding box center [126, 128] width 189 height 58
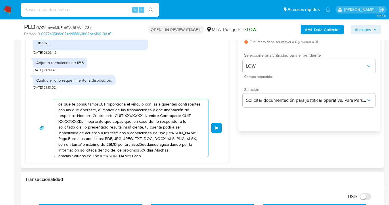
drag, startPoint x: 133, startPoint y: 137, endPoint x: 34, endPoint y: 97, distance: 107.4
click at [30, 98] on div "os que te consultamos.3. Proporciona el vínculo con las siguientes contrapartes…" at bounding box center [127, 128] width 203 height 70
type textarea "PG, JPEG, TXT, DOC, DOCX, XLS, PNG, XLSX, con un tamaño máximo de 25MB por arch…"
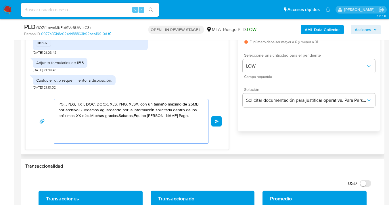
drag, startPoint x: 113, startPoint y: 130, endPoint x: 49, endPoint y: 105, distance: 68.6
click at [41, 103] on div "PG, JPEG, TXT, DOC, DOCX, XLS, PNG, XLSX, con un tamaño máximo de 25MB por arch…" at bounding box center [126, 121] width 189 height 45
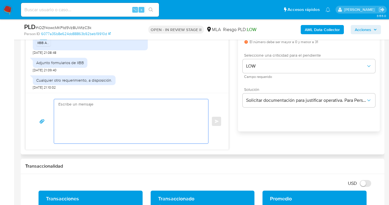
paste textarea "Javier Cesar Scheimberg"
click at [58, 104] on div "Javier Cesar Scheimberg" at bounding box center [129, 121] width 151 height 44
paste textarea "Hola, esperamos te encuentres muy bien. Confirmamos la recepción de la document…"
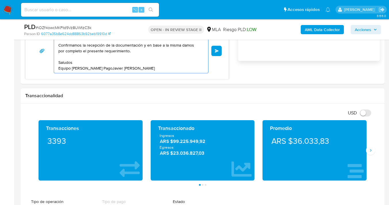
scroll to position [412, 0]
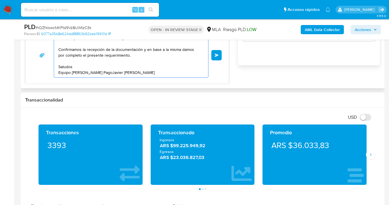
drag, startPoint x: 146, startPoint y: 73, endPoint x: 103, endPoint y: 73, distance: 42.8
click at [103, 73] on textarea "Hola, esperamos te encuentres muy bien. Confirmamos la recepción de la document…" at bounding box center [129, 55] width 143 height 44
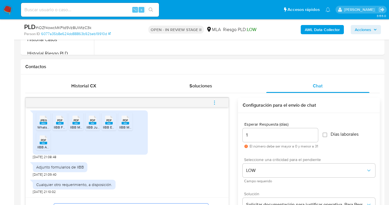
scroll to position [319, 0]
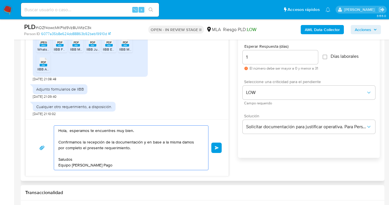
drag, startPoint x: 67, startPoint y: 130, endPoint x: 74, endPoint y: 135, distance: 8.2
click at [70, 132] on textarea "Hola, esperamos te encuentres muy bien. Confirmamos la recepción de la document…" at bounding box center [129, 148] width 143 height 44
paste textarea "Javier Cesar Scheimberg"
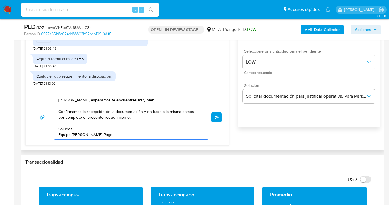
scroll to position [355, 0]
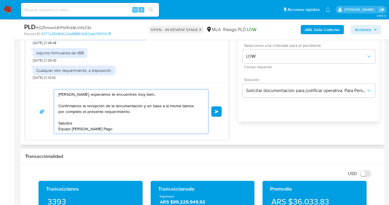
click at [124, 113] on textarea "Hola Javier Cesar Scheimberg, esperamos te encuentres muy bien. Confirmamos la …" at bounding box center [129, 111] width 143 height 44
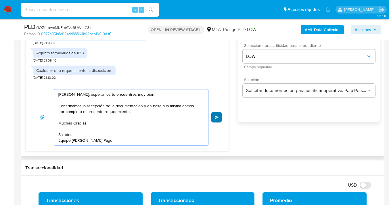
type textarea "Hola Javier Cesar Scheimberg, esperamos te encuentres muy bien. Confirmamos la …"
click at [217, 118] on span "Enviar" at bounding box center [217, 117] width 4 height 3
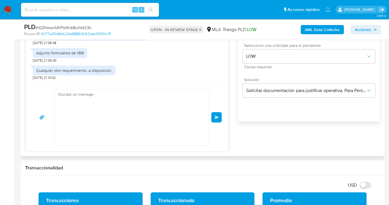
scroll to position [424, 0]
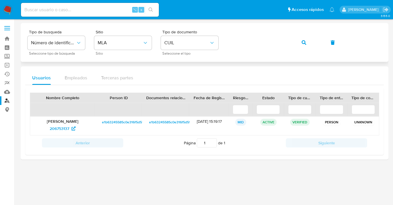
click at [224, 42] on div "Tipo de busqueda Número de identificación Seleccione tipo de búsqueda Sitio MLA…" at bounding box center [205, 42] width 354 height 25
click at [302, 44] on icon "button" at bounding box center [304, 42] width 5 height 5
click at [55, 130] on span "379255017" at bounding box center [60, 128] width 20 height 9
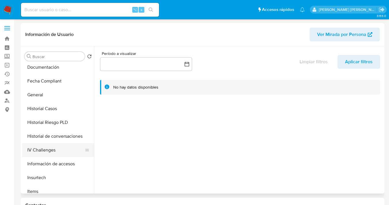
select select "10"
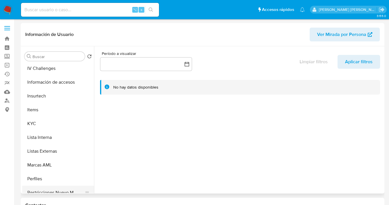
scroll to position [263, 0]
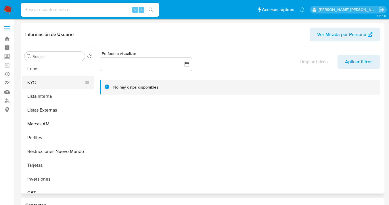
click at [49, 87] on button "KYC" at bounding box center [55, 83] width 67 height 14
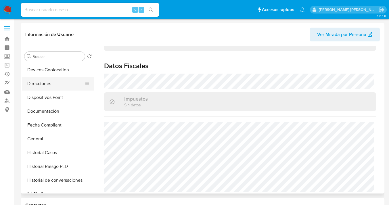
scroll to position [96, 0]
click at [57, 80] on button "Direcciones" at bounding box center [55, 84] width 67 height 14
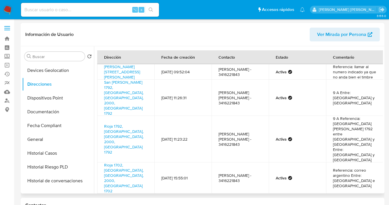
scroll to position [0, 0]
click at [57, 111] on button "Documentación" at bounding box center [55, 112] width 67 height 14
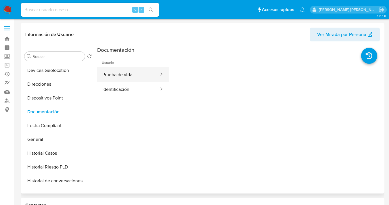
click at [134, 72] on button "Prueba de vida" at bounding box center [128, 74] width 62 height 15
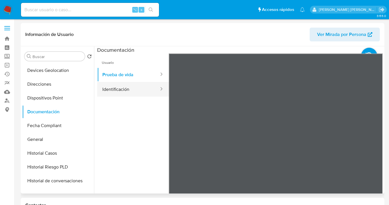
click at [144, 90] on button "Identificación" at bounding box center [128, 89] width 62 height 15
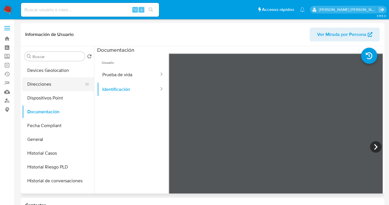
click at [68, 82] on button "Direcciones" at bounding box center [55, 84] width 67 height 14
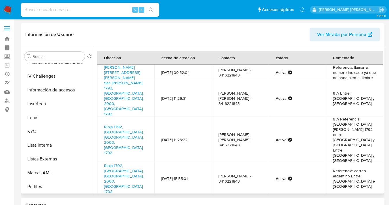
scroll to position [215, 0]
drag, startPoint x: 64, startPoint y: 127, endPoint x: 88, endPoint y: 128, distance: 24.2
click at [64, 127] on button "KYC" at bounding box center [55, 131] width 67 height 14
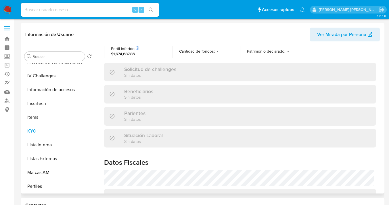
scroll to position [0, 0]
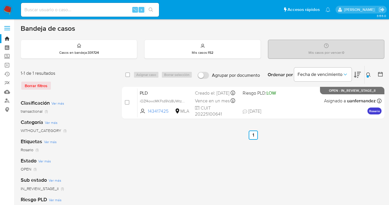
scroll to position [34, 0]
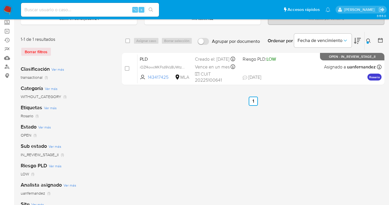
click at [366, 39] on icon at bounding box center [368, 41] width 5 height 5
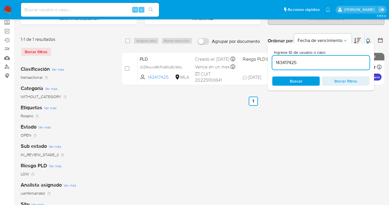
drag, startPoint x: 299, startPoint y: 79, endPoint x: 332, endPoint y: 64, distance: 35.4
click at [300, 79] on span "Buscar" at bounding box center [296, 80] width 13 height 9
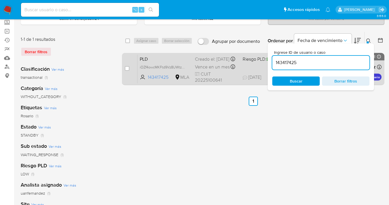
drag, startPoint x: 368, startPoint y: 39, endPoint x: 324, endPoint y: 57, distance: 47.4
click at [368, 39] on icon at bounding box center [368, 41] width 5 height 5
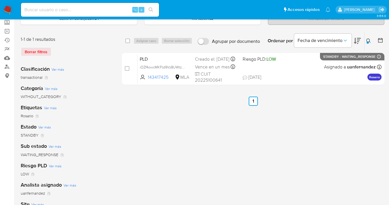
drag, startPoint x: 127, startPoint y: 39, endPoint x: 145, endPoint y: 41, distance: 18.2
click at [127, 39] on input "checkbox" at bounding box center [127, 41] width 5 height 5
checkbox input "true"
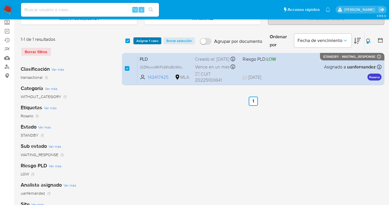
click at [145, 41] on span "Asignar 1 caso" at bounding box center [147, 41] width 22 height 6
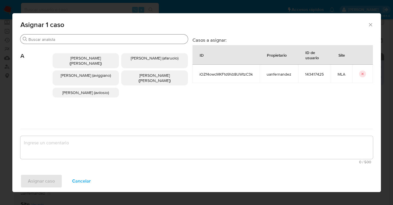
click at [110, 39] on input "Buscar" at bounding box center [106, 39] width 157 height 5
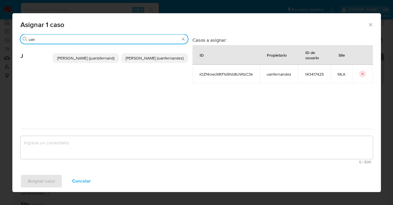
type input "uan"
click at [138, 61] on span "[PERSON_NAME] (uanfernandez)" at bounding box center [155, 58] width 58 height 6
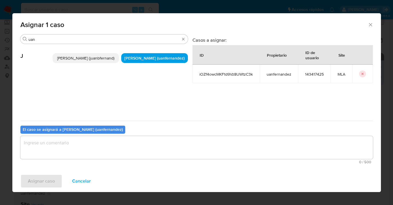
click at [121, 138] on textarea "assign-modal" at bounding box center [196, 147] width 353 height 23
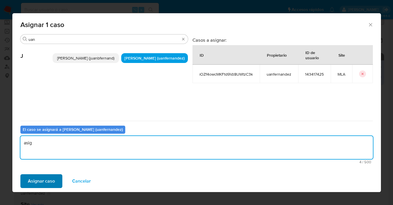
type textarea "asig"
click at [49, 180] on span "Asignar caso" at bounding box center [41, 181] width 27 height 13
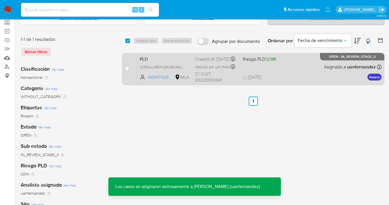
click at [290, 68] on div "PLD iOZf4owcMKFtd9Vz8UWtzC3k 143417425 MLA Riesgo PLD: LOW Creado el: 12/08/202…" at bounding box center [259, 68] width 244 height 29
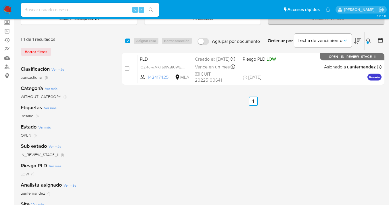
click at [368, 41] on icon at bounding box center [368, 41] width 5 height 5
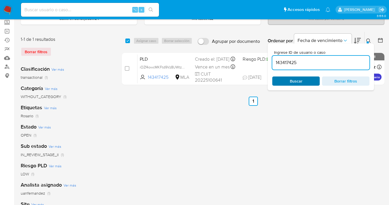
click at [307, 79] on span "Buscar" at bounding box center [295, 81] width 39 height 8
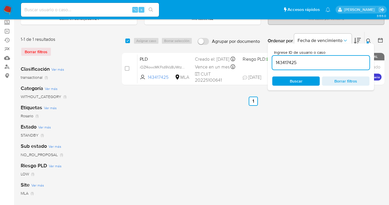
drag, startPoint x: 368, startPoint y: 39, endPoint x: 367, endPoint y: 42, distance: 3.4
click at [368, 39] on icon at bounding box center [368, 41] width 5 height 5
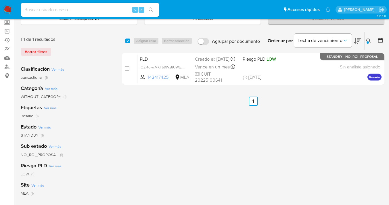
drag, startPoint x: 368, startPoint y: 39, endPoint x: 351, endPoint y: 47, distance: 18.8
click at [368, 39] on icon at bounding box center [368, 41] width 5 height 5
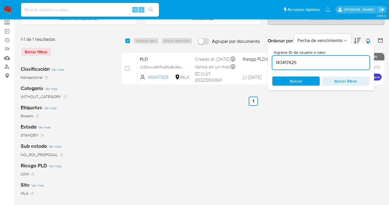
drag, startPoint x: 319, startPoint y: 61, endPoint x: 277, endPoint y: 58, distance: 42.1
click at [274, 59] on input "143417425" at bounding box center [320, 62] width 97 height 7
type input "808301268"
click at [369, 39] on icon at bounding box center [368, 41] width 4 height 4
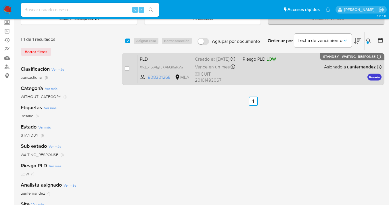
click at [309, 71] on div "PLD X1cLbflLoVIgTuKAhQ9ulkVn 808301268 MLA Riesgo PLD: LOW Creado el: 12/08/202…" at bounding box center [259, 68] width 244 height 29
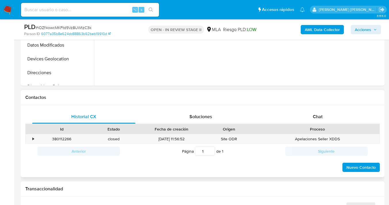
scroll to position [245, 0]
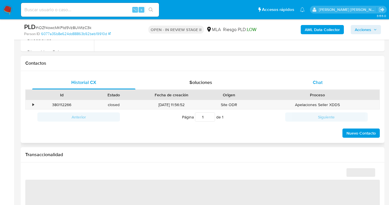
click at [327, 87] on div "Chat" at bounding box center [317, 83] width 103 height 14
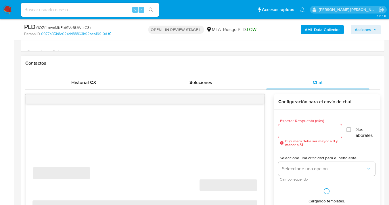
select select "10"
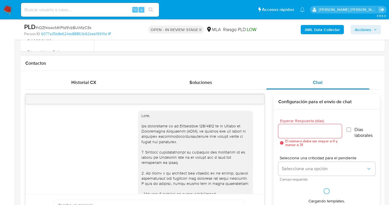
scroll to position [424, 0]
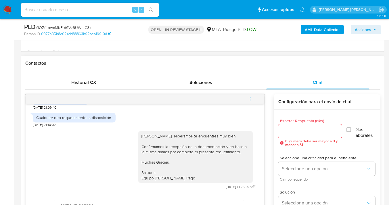
click at [250, 95] on span "menu-action" at bounding box center [249, 99] width 5 height 14
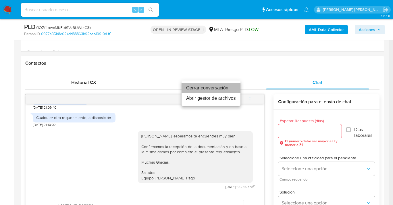
click at [214, 84] on li "Cerrar conversación" at bounding box center [211, 88] width 59 height 10
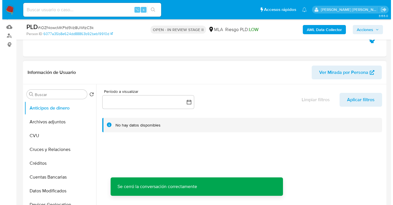
scroll to position [74, 0]
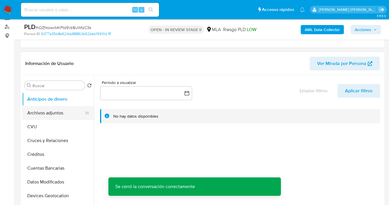
click at [53, 119] on button "Archivos adjuntos" at bounding box center [55, 113] width 67 height 14
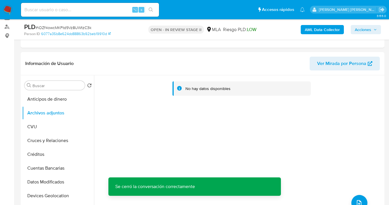
click at [319, 30] on b "AML Data Collector" at bounding box center [322, 29] width 35 height 9
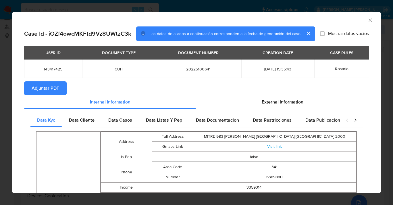
click at [44, 88] on span "Adjuntar PDF" at bounding box center [46, 88] width 28 height 13
click at [369, 19] on icon "Cerrar ventana" at bounding box center [370, 19] width 3 height 3
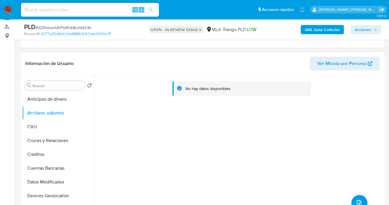
click at [358, 199] on button "upload-file" at bounding box center [359, 203] width 16 height 16
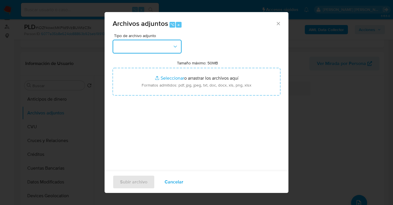
click at [179, 43] on button "button" at bounding box center [147, 47] width 69 height 14
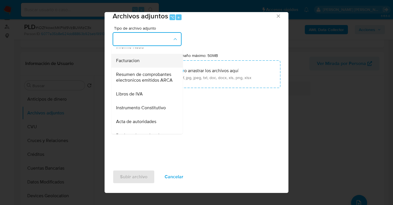
scroll to position [218, 0]
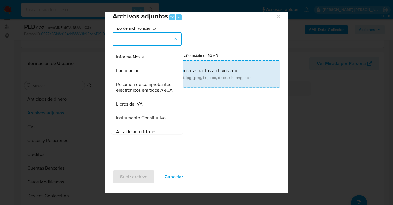
drag, startPoint x: 147, startPoint y: 68, endPoint x: 153, endPoint y: 67, distance: 6.3
click at [147, 64] on div "Informe Nosis" at bounding box center [145, 57] width 59 height 14
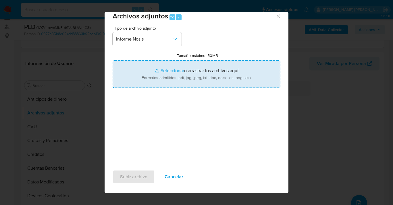
click at [201, 71] on input "Tamaño máximo: 50MB Seleccionar archivos" at bounding box center [197, 74] width 168 height 28
type input "C:\fakepath\143417425-NOSIS_Manager_InformeIndividual_20225100641_620658_202508…"
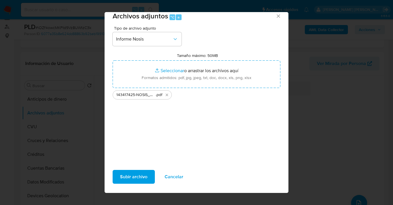
click at [131, 179] on span "Subir archivo" at bounding box center [133, 176] width 27 height 13
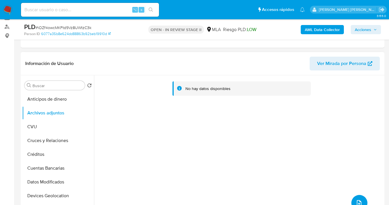
click at [355, 199] on icon "upload-file" at bounding box center [358, 202] width 7 height 7
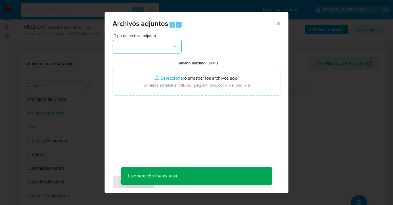
click at [178, 45] on icon "button" at bounding box center [175, 47] width 6 height 6
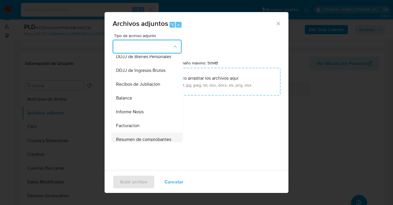
scroll to position [171, 0]
click at [144, 73] on span "DDJJ de Ingresos Brutos" at bounding box center [140, 71] width 49 height 6
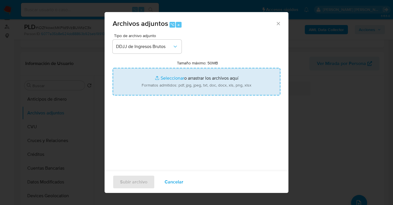
click at [184, 82] on input "Tamaño máximo: 50MB Seleccionar archivos" at bounding box center [197, 82] width 168 height 28
type input "C:\fakepath\DDJJ IIBB periodo 01 a 07-2025 y calculador Cust 143417425.pdf"
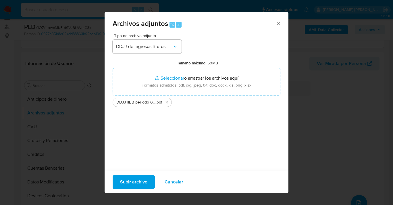
drag, startPoint x: 184, startPoint y: 82, endPoint x: 133, endPoint y: 181, distance: 111.5
click at [133, 181] on span "Subir archivo" at bounding box center [133, 182] width 27 height 13
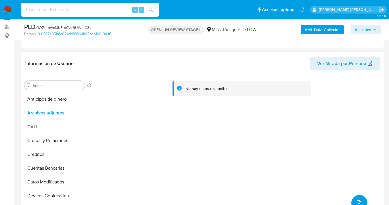
click at [356, 201] on icon "upload-file" at bounding box center [358, 202] width 7 height 7
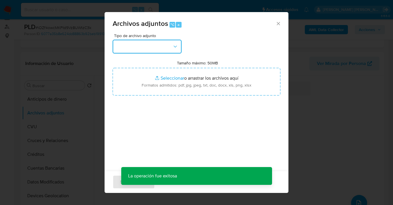
click at [175, 47] on icon "button" at bounding box center [175, 47] width 6 height 6
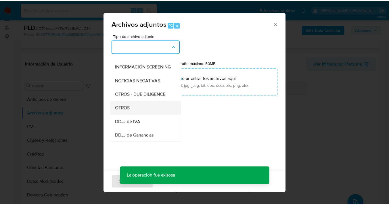
scroll to position [66, 0]
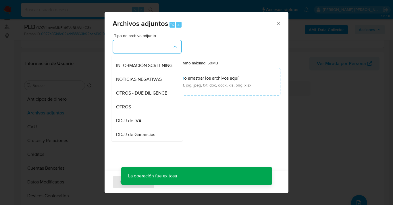
click at [147, 107] on div "OTROS" at bounding box center [145, 107] width 59 height 14
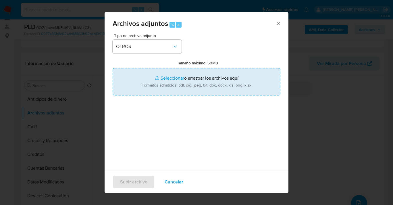
click at [163, 78] on input "Tamaño máximo: 50MB Seleccionar archivos" at bounding box center [197, 82] width 168 height 28
type input "C:\fakepath\143417425 analisis no roi Caselog iOZf4owcMKFtd9Vz8UWtzC3k_2025_08_…"
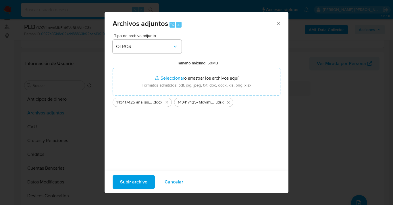
click at [134, 177] on span "Subir archivo" at bounding box center [133, 182] width 27 height 13
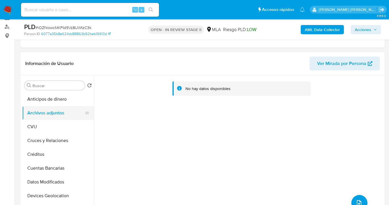
drag, startPoint x: 66, startPoint y: 126, endPoint x: 68, endPoint y: 118, distance: 7.6
click at [66, 126] on button "CVU" at bounding box center [58, 127] width 72 height 14
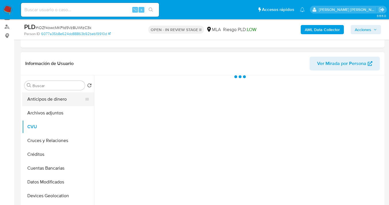
click at [70, 104] on button "Anticipos de dinero" at bounding box center [55, 99] width 67 height 14
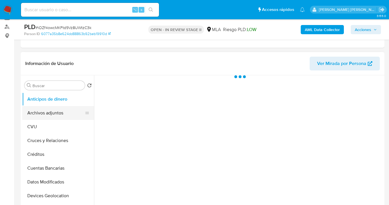
click at [64, 114] on button "Archivos adjuntos" at bounding box center [55, 113] width 67 height 14
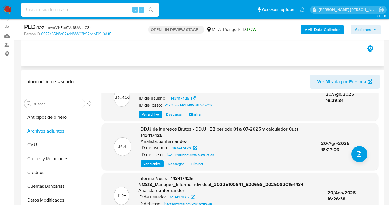
scroll to position [0, 0]
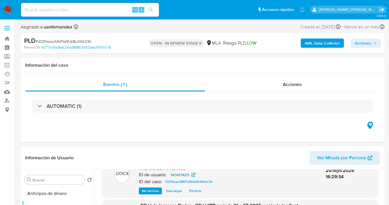
click at [361, 42] on span "Acciones" at bounding box center [363, 43] width 16 height 9
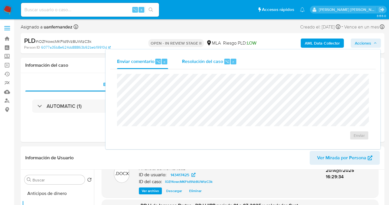
click at [195, 62] on span "Resolución del caso" at bounding box center [202, 61] width 41 height 7
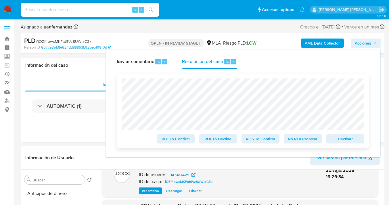
click at [299, 143] on span "No ROI Proposal" at bounding box center [303, 139] width 30 height 8
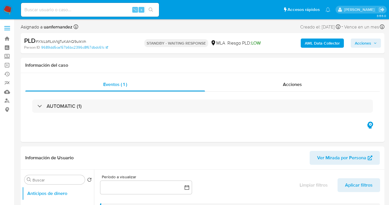
select select "10"
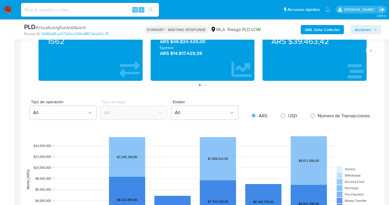
scroll to position [444, 0]
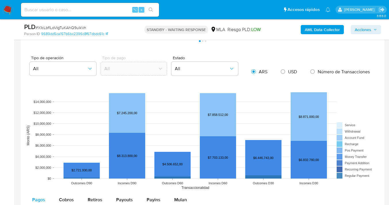
click at [352, 87] on rect at bounding box center [202, 135] width 354 height 115
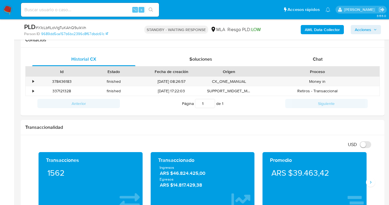
scroll to position [232, 0]
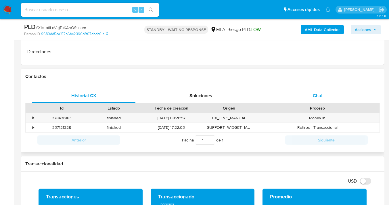
click at [317, 95] on span "Chat" at bounding box center [318, 95] width 10 height 7
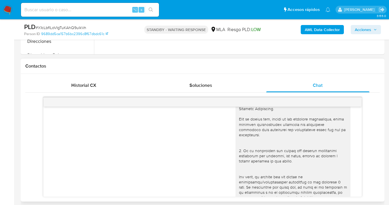
scroll to position [0, 0]
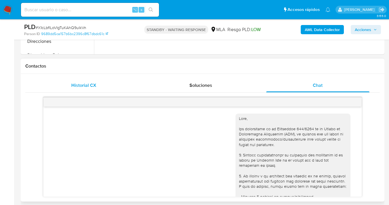
click at [99, 81] on div "Historial CX" at bounding box center [83, 85] width 103 height 14
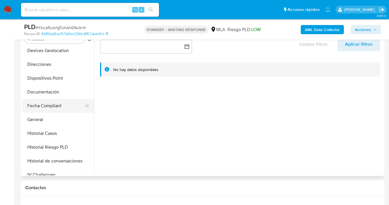
scroll to position [98, 0]
click at [67, 91] on button "Documentación" at bounding box center [55, 93] width 67 height 14
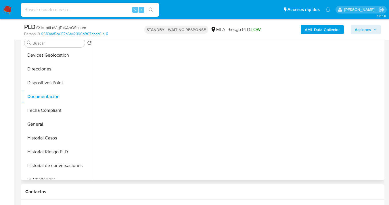
scroll to position [111, 0]
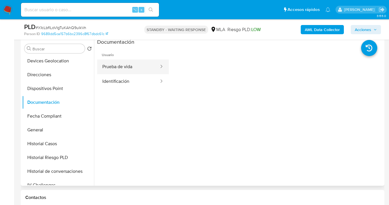
click at [134, 68] on button "Prueba de vida" at bounding box center [128, 66] width 62 height 15
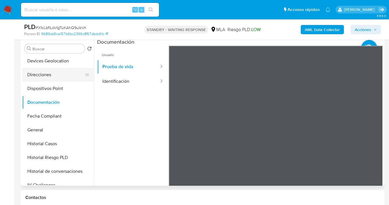
click at [71, 76] on button "Direcciones" at bounding box center [55, 75] width 67 height 14
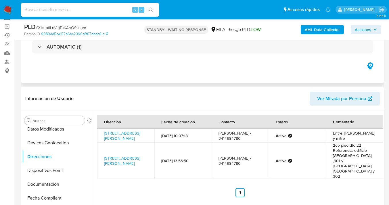
scroll to position [59, 0]
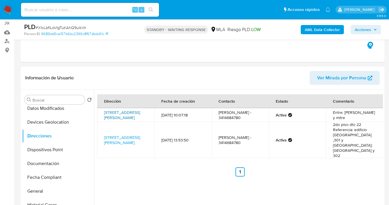
click at [123, 113] on link "Calle San Luis 1124, Rosario, Santa Fe, 2000, Argentina 1124" at bounding box center [122, 114] width 36 height 11
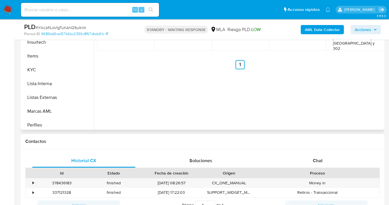
scroll to position [195, 0]
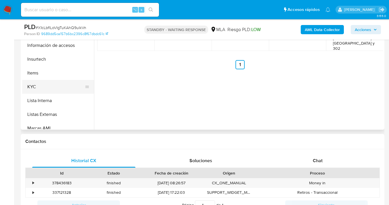
click at [54, 83] on button "KYC" at bounding box center [55, 87] width 67 height 14
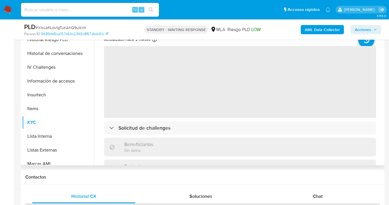
scroll to position [130, 0]
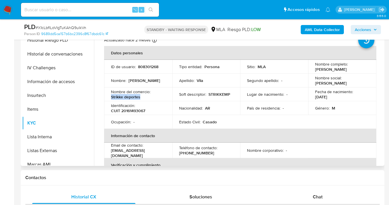
drag, startPoint x: 145, startPoint y: 97, endPoint x: 111, endPoint y: 99, distance: 33.9
click at [110, 99] on td "Nombre del comercio : Strikke deportes" at bounding box center [138, 94] width 68 height 14
copy p "Strikke deportes"
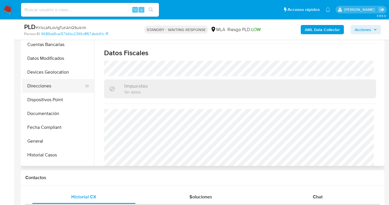
scroll to position [65, 0]
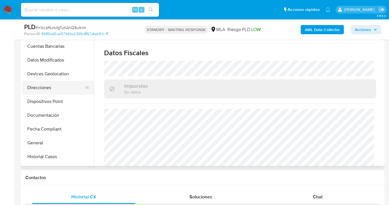
click at [70, 82] on button "Direcciones" at bounding box center [55, 88] width 67 height 14
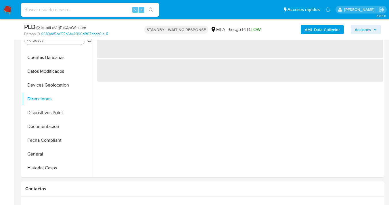
scroll to position [110, 0]
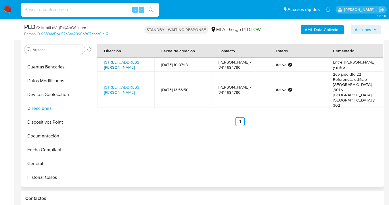
drag, startPoint x: 143, startPoint y: 70, endPoint x: 104, endPoint y: 61, distance: 40.3
click at [104, 61] on td "Calle San Luis 1124, Rosario, Santa Fe, 2000, Argentina 1124" at bounding box center [125, 65] width 57 height 14
copy link "Calle San Luis 1124, Rosario, Santa Fe, 2000, Argentina 1124"
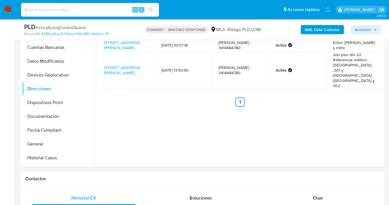
scroll to position [162, 0]
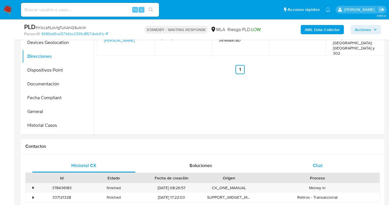
click at [325, 166] on div "Chat" at bounding box center [317, 166] width 103 height 14
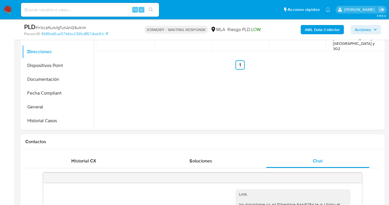
scroll to position [114, 0]
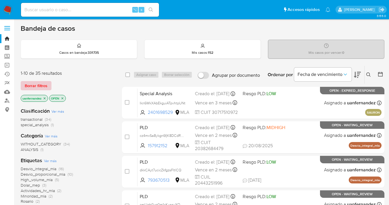
click at [29, 85] on span "Borrar filtros" at bounding box center [36, 86] width 23 height 8
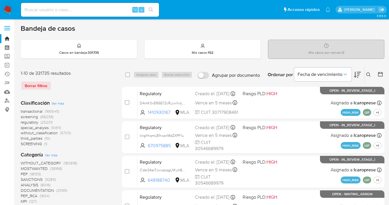
click at [367, 73] on icon at bounding box center [368, 74] width 5 height 5
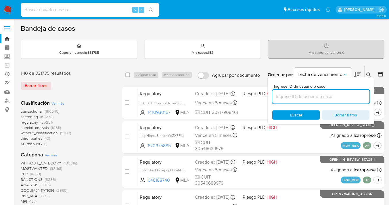
click at [327, 96] on input at bounding box center [320, 96] width 97 height 7
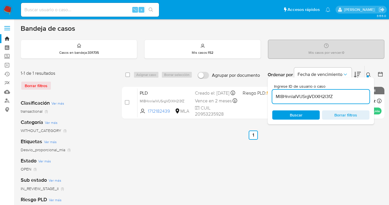
click at [368, 73] on icon at bounding box center [368, 74] width 5 height 5
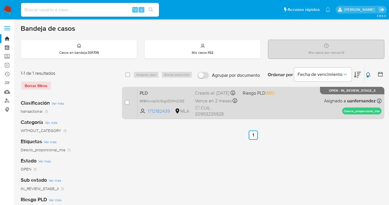
click at [268, 105] on div "PLD MI8HnnlaIVUSrgVDlXH2l3fZ 1712182439 MLA Riesgo PLD: MID Creado el: 12/08/20…" at bounding box center [259, 102] width 244 height 29
click at [184, 104] on span "MI8HnnlaIVUSrgVDlXH2l3fZ" at bounding box center [162, 100] width 45 height 6
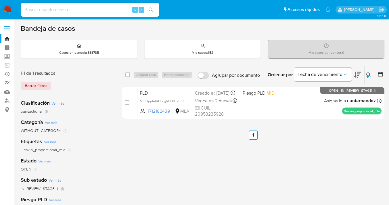
click at [367, 75] on icon at bounding box center [368, 74] width 5 height 5
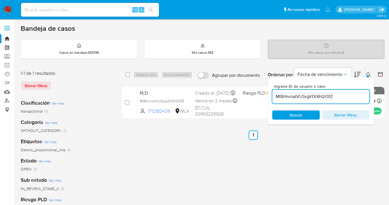
drag, startPoint x: 337, startPoint y: 96, endPoint x: 273, endPoint y: 95, distance: 64.1
click at [272, 95] on input "MI8HnnlaIVUSrgVDlXH2l3fZ" at bounding box center [320, 96] width 97 height 7
type input "1581031252"
click at [368, 74] on icon at bounding box center [368, 74] width 5 height 5
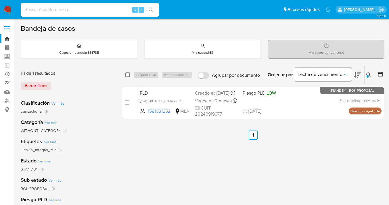
click at [128, 75] on input "checkbox" at bounding box center [127, 74] width 5 height 5
checkbox input "true"
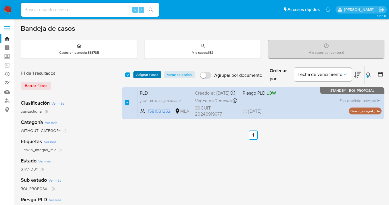
click at [142, 74] on span "Asignar 1 caso" at bounding box center [147, 75] width 22 height 6
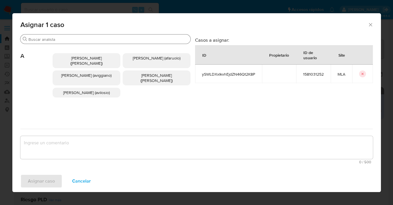
click at [120, 38] on input "Buscar" at bounding box center [108, 39] width 160 height 5
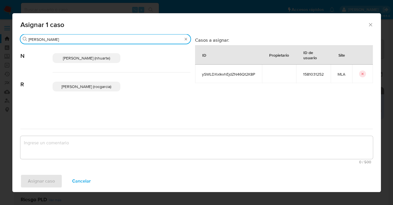
type input "rocio"
click at [100, 87] on span "Rocio Garcia (rocgarcia)" at bounding box center [86, 87] width 50 height 6
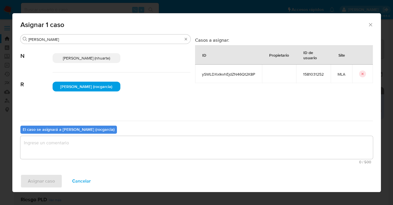
click at [95, 133] on div "El caso se asignará a Rocio Garcia (rocgarcia)" at bounding box center [68, 130] width 97 height 8
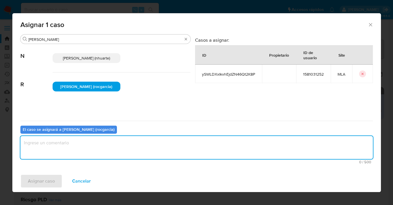
click at [93, 150] on textarea "assign-modal" at bounding box center [196, 147] width 353 height 23
type textarea "asig"
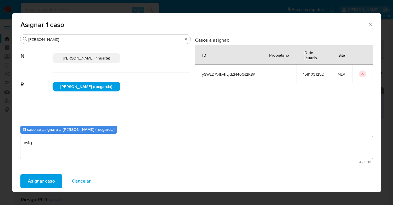
click at [53, 182] on span "Asignar caso" at bounding box center [41, 181] width 27 height 13
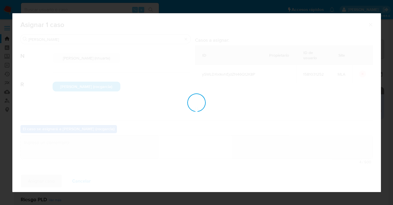
checkbox input "false"
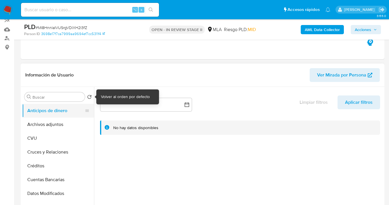
select select "10"
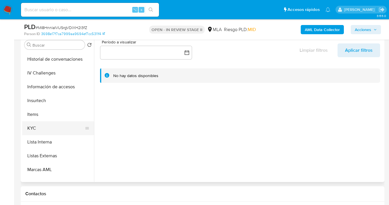
scroll to position [205, 0]
click at [60, 125] on button "KYC" at bounding box center [55, 129] width 67 height 14
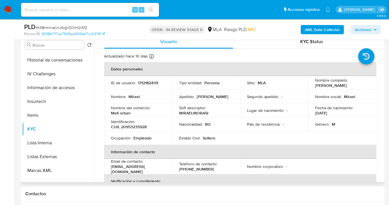
drag, startPoint x: 315, startPoint y: 86, endPoint x: 347, endPoint y: 84, distance: 32.6
click at [347, 84] on p "[PERSON_NAME]" at bounding box center [331, 85] width 32 height 5
copy p "[PERSON_NAME]"
drag, startPoint x: 120, startPoint y: 127, endPoint x: 141, endPoint y: 127, distance: 21.0
click at [140, 128] on p "CUIL 20953235928" at bounding box center [129, 126] width 36 height 5
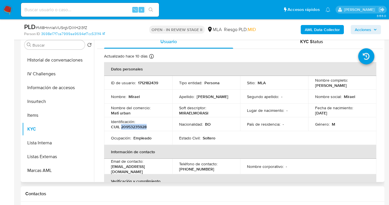
drag, startPoint x: 147, startPoint y: 126, endPoint x: 121, endPoint y: 125, distance: 25.3
click at [121, 125] on p "CUIL 20953235928" at bounding box center [129, 126] width 36 height 5
copy p "20953235928"
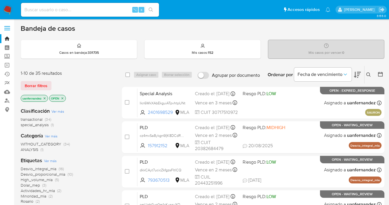
drag, startPoint x: 43, startPoint y: 85, endPoint x: 139, endPoint y: 68, distance: 97.7
click at [43, 85] on span "Borrar filtros" at bounding box center [36, 86] width 23 height 8
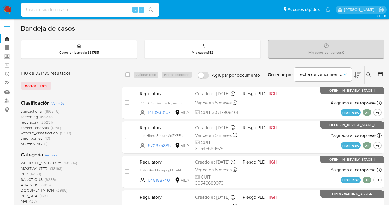
click at [367, 72] on icon at bounding box center [368, 74] width 4 height 4
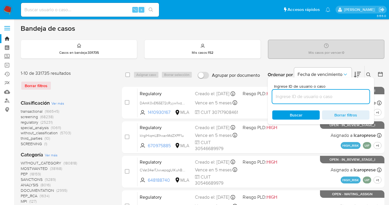
click at [322, 97] on input at bounding box center [320, 96] width 97 height 7
type input "192381456"
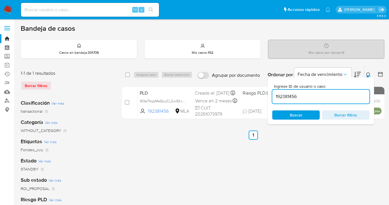
click at [368, 75] on icon at bounding box center [368, 74] width 5 height 5
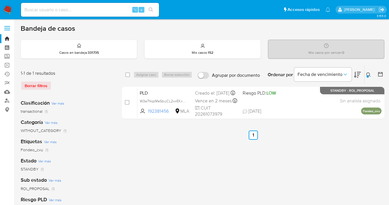
click at [128, 75] on input "checkbox" at bounding box center [127, 74] width 5 height 5
checkbox input "true"
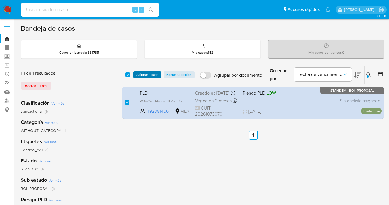
click at [141, 77] on span "Asignar 1 caso" at bounding box center [147, 75] width 22 height 6
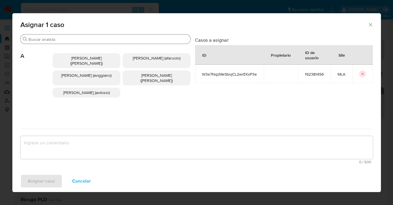
click at [120, 39] on input "Buscar" at bounding box center [108, 39] width 160 height 5
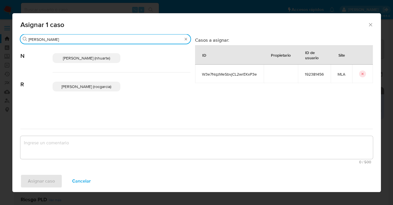
type input "rocio"
click at [83, 91] on p "Rocio Garcia (rocgarcia)" at bounding box center [87, 87] width 68 height 10
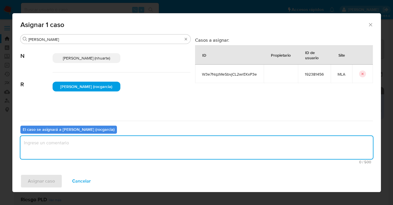
click at [104, 150] on textarea "assign-modal" at bounding box center [196, 147] width 353 height 23
type textarea "asig"
click at [28, 183] on span "Asignar caso" at bounding box center [41, 181] width 27 height 13
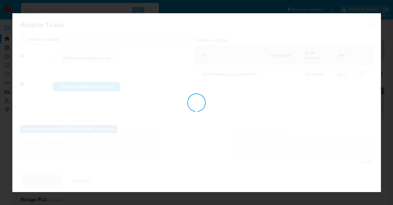
checkbox input "false"
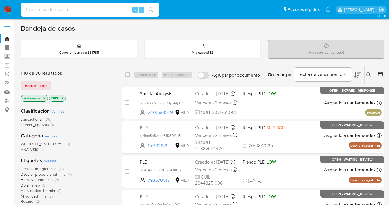
click at [44, 84] on span "Borrar filtros" at bounding box center [36, 86] width 23 height 8
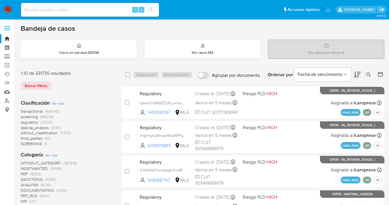
drag, startPoint x: 367, startPoint y: 73, endPoint x: 347, endPoint y: 82, distance: 21.6
click at [366, 73] on icon at bounding box center [368, 74] width 5 height 5
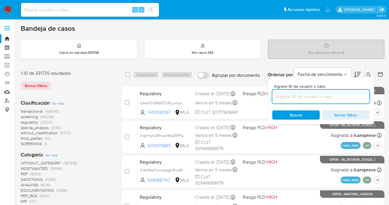
click at [306, 95] on input at bounding box center [320, 96] width 97 height 7
type input "92354397"
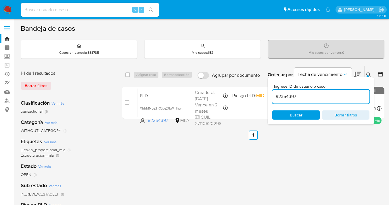
click at [367, 74] on icon at bounding box center [368, 74] width 5 height 5
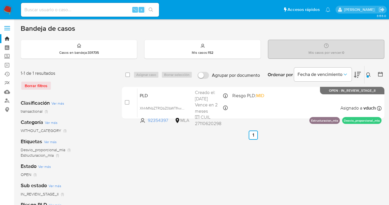
click at [368, 74] on icon at bounding box center [368, 74] width 5 height 5
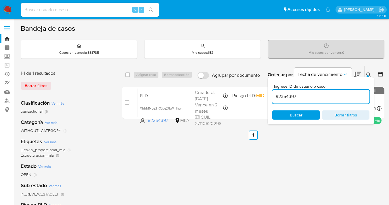
click at [368, 74] on icon at bounding box center [368, 74] width 5 height 5
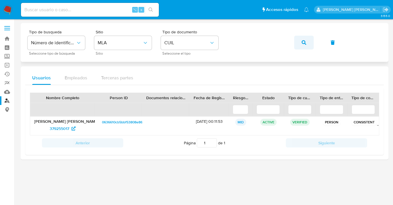
click at [305, 42] on icon "button" at bounding box center [304, 42] width 5 height 5
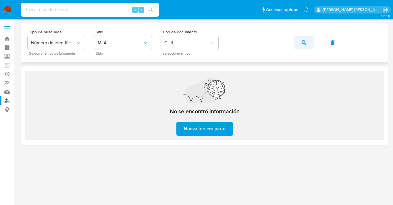
click at [310, 43] on button "button" at bounding box center [304, 43] width 20 height 14
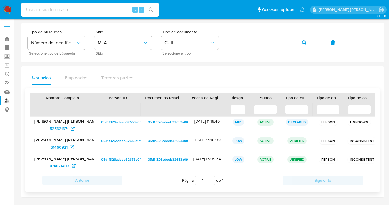
scroll to position [0, 0]
click at [59, 146] on span "61460921" at bounding box center [59, 146] width 17 height 9
click at [66, 165] on span "761460403" at bounding box center [59, 165] width 20 height 9
click at [227, 41] on div "Tipo de busqueda Número de identificación Seleccione tipo de búsqueda Sitio MLA…" at bounding box center [203, 42] width 350 height 25
click at [307, 43] on button "button" at bounding box center [304, 42] width 20 height 14
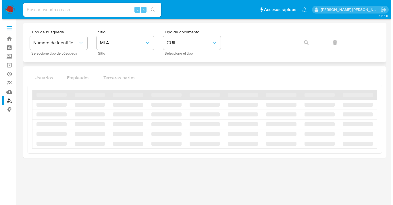
scroll to position [0, 0]
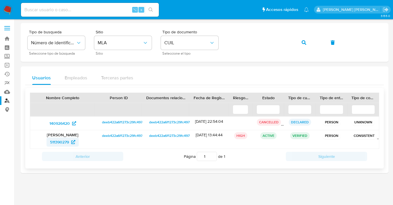
click at [52, 142] on span "511390279" at bounding box center [59, 141] width 19 height 9
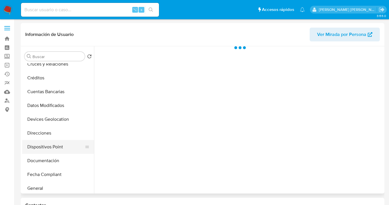
scroll to position [89, 0]
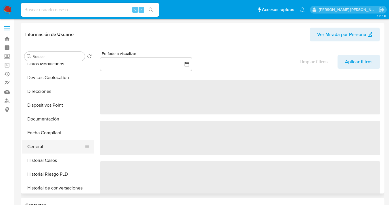
select select "10"
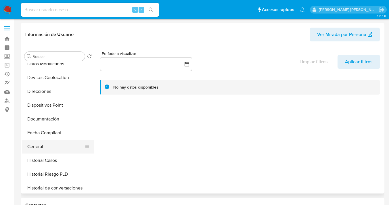
click at [66, 144] on button "General" at bounding box center [55, 147] width 67 height 14
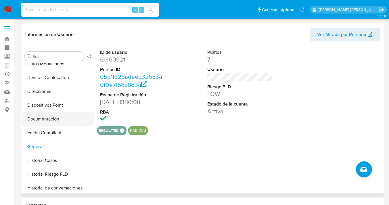
click at [63, 117] on button "Documentación" at bounding box center [55, 119] width 67 height 14
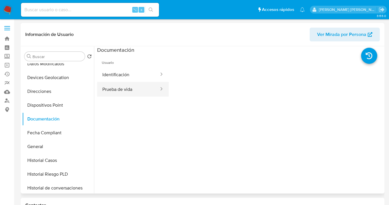
drag, startPoint x: 140, startPoint y: 88, endPoint x: 152, endPoint y: 92, distance: 12.9
click at [140, 88] on button "Prueba de vida" at bounding box center [128, 89] width 62 height 15
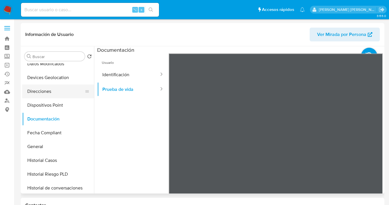
click at [63, 91] on button "Direcciones" at bounding box center [55, 91] width 67 height 14
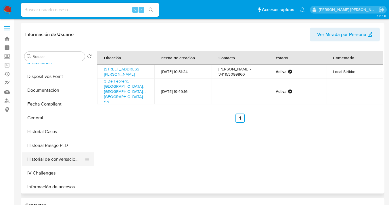
scroll to position [145, 0]
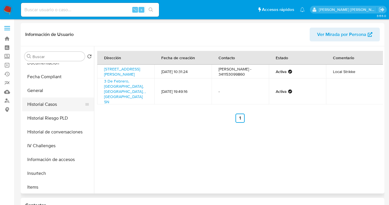
click at [61, 102] on button "Historial Casos" at bounding box center [55, 104] width 67 height 14
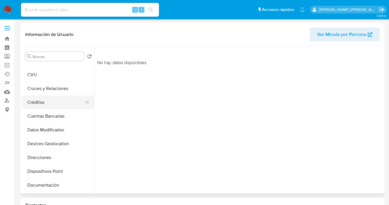
scroll to position [20, 0]
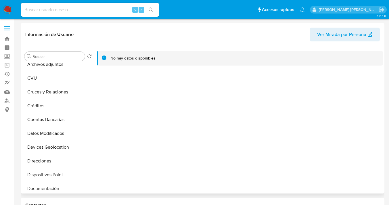
click at [336, 38] on span "Ver Mirada por Persona" at bounding box center [341, 35] width 49 height 14
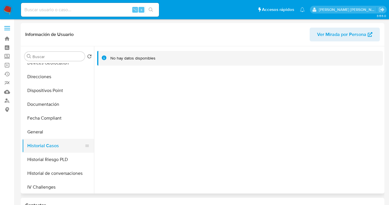
scroll to position [115, 0]
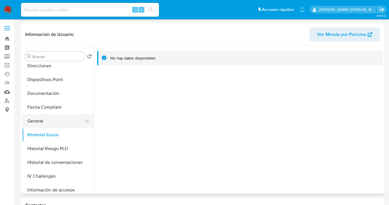
click at [68, 122] on button "General" at bounding box center [55, 121] width 67 height 14
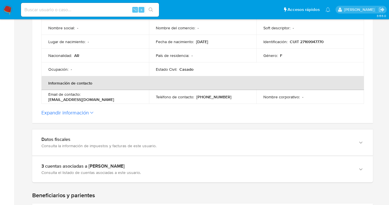
scroll to position [165, 0]
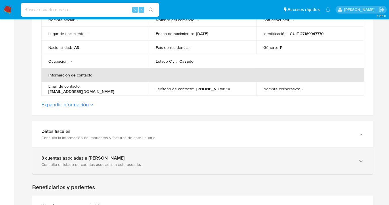
click at [359, 161] on icon "button" at bounding box center [361, 161] width 6 height 6
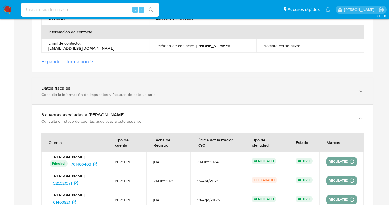
scroll to position [259, 0]
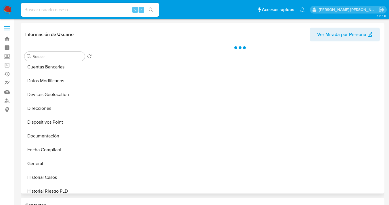
scroll to position [105, 0]
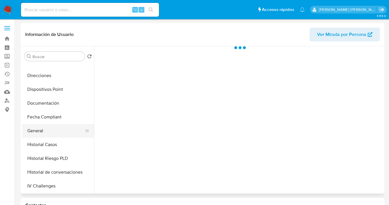
click at [61, 129] on button "General" at bounding box center [55, 131] width 67 height 14
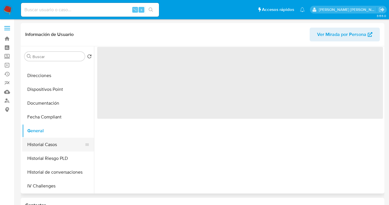
select select "10"
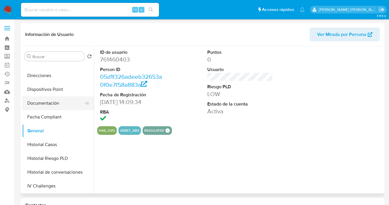
click at [65, 103] on button "Documentación" at bounding box center [55, 103] width 67 height 14
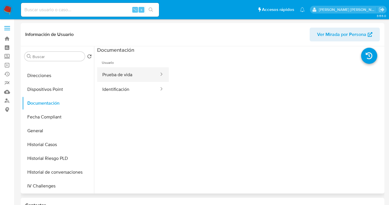
click at [138, 72] on button "Prueba de vida" at bounding box center [128, 74] width 62 height 15
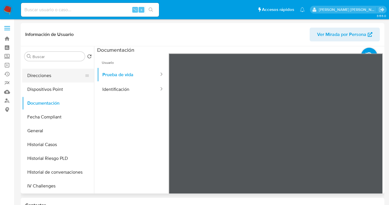
click at [62, 78] on button "Direcciones" at bounding box center [55, 76] width 67 height 14
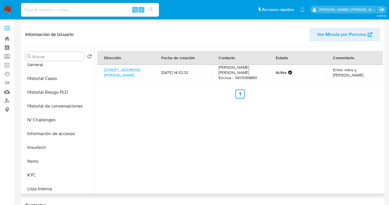
scroll to position [172, 0]
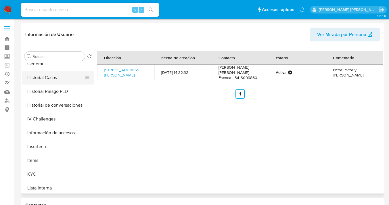
click at [69, 79] on button "Historial Casos" at bounding box center [55, 78] width 67 height 14
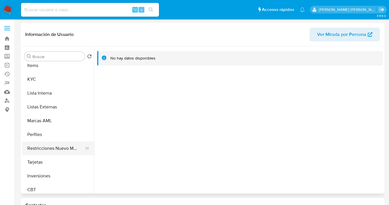
scroll to position [270, 0]
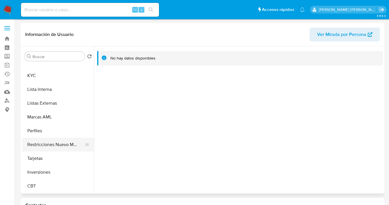
click at [55, 139] on button "Restricciones Nuevo Mundo" at bounding box center [55, 145] width 67 height 14
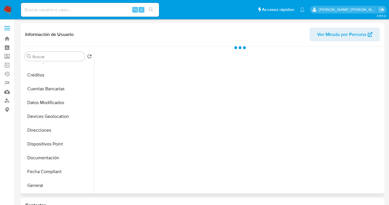
scroll to position [79, 0]
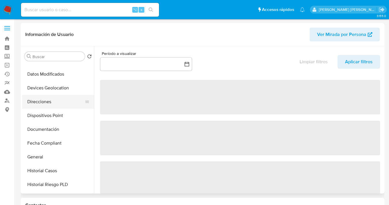
select select "10"
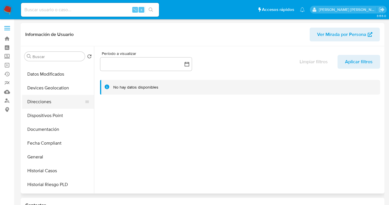
click at [62, 104] on button "Direcciones" at bounding box center [55, 102] width 67 height 14
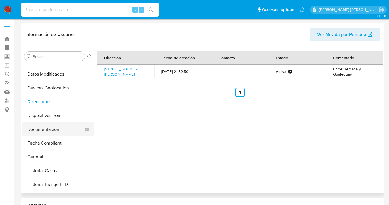
drag, startPoint x: 64, startPoint y: 127, endPoint x: 67, endPoint y: 126, distance: 3.1
click at [64, 127] on button "Documentación" at bounding box center [55, 129] width 67 height 14
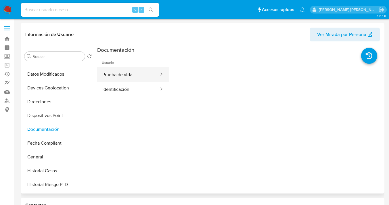
drag, startPoint x: 136, startPoint y: 76, endPoint x: 147, endPoint y: 76, distance: 10.9
click at [136, 76] on button "Prueba de vida" at bounding box center [128, 74] width 62 height 15
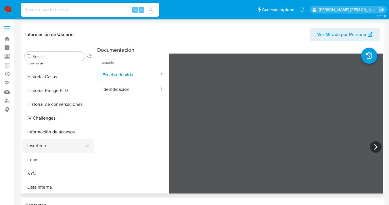
scroll to position [176, 0]
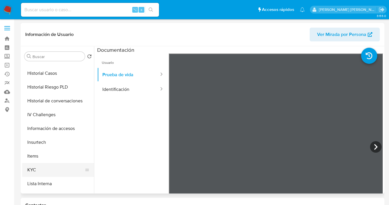
click at [62, 168] on button "KYC" at bounding box center [55, 170] width 67 height 14
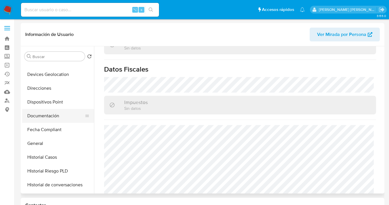
scroll to position [91, 0]
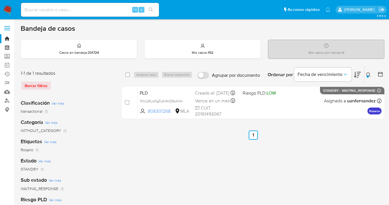
scroll to position [34, 0]
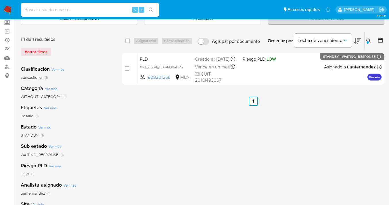
drag, startPoint x: 367, startPoint y: 41, endPoint x: 340, endPoint y: 51, distance: 28.7
click at [367, 41] on icon at bounding box center [368, 41] width 5 height 5
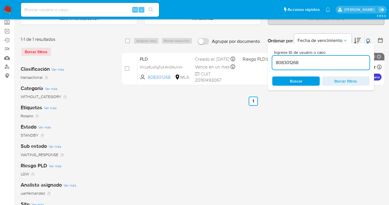
drag, startPoint x: 299, startPoint y: 60, endPoint x: 281, endPoint y: 58, distance: 18.4
click at [272, 62] on input "808301268" at bounding box center [320, 62] width 97 height 7
type input "141743430"
click at [368, 39] on icon at bounding box center [368, 41] width 5 height 5
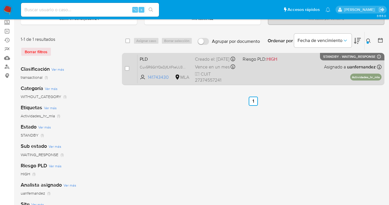
click at [298, 63] on div "PLD Cux5R6GtYQsDjfLXFteUJ3AP 141743430 MLA Riesgo PLD: HIGH Creado el: [DATE] C…" at bounding box center [259, 68] width 244 height 29
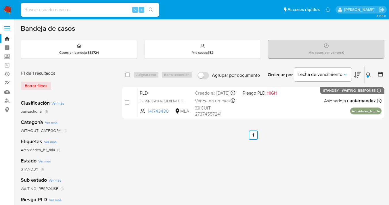
click at [7, 7] on img at bounding box center [8, 10] width 10 height 10
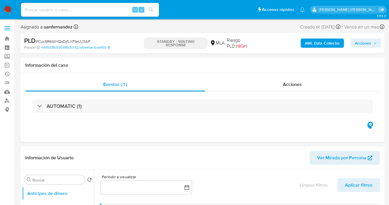
select select "10"
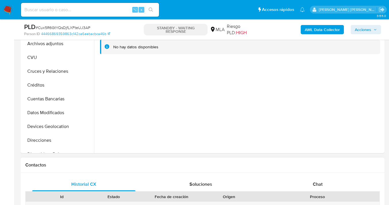
scroll to position [236, 0]
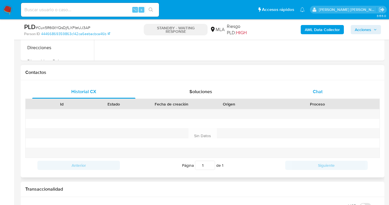
click at [320, 93] on span "Chat" at bounding box center [318, 91] width 10 height 7
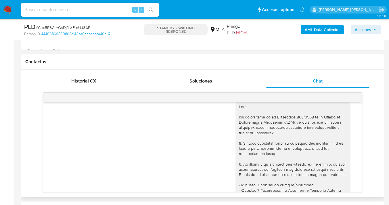
scroll to position [0, 0]
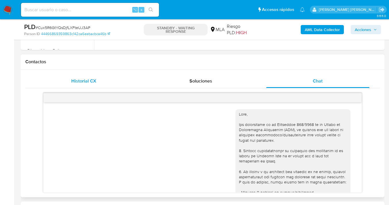
click at [102, 80] on div "Historial CX" at bounding box center [83, 81] width 103 height 14
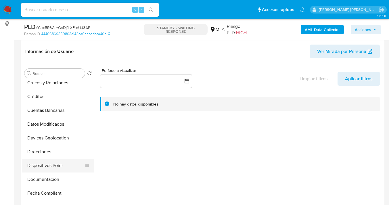
scroll to position [75, 0]
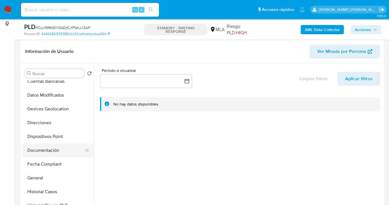
click at [55, 149] on button "Documentación" at bounding box center [55, 150] width 67 height 14
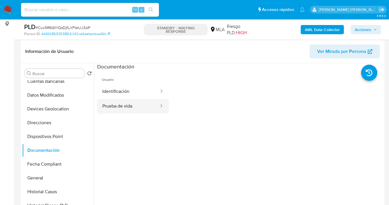
click at [132, 108] on button "Prueba de vida" at bounding box center [128, 106] width 62 height 15
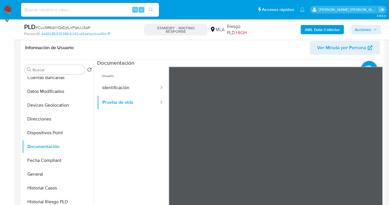
scroll to position [95, 0]
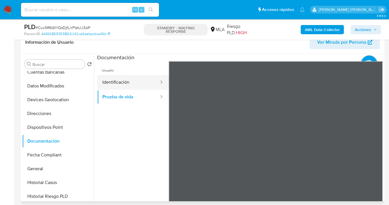
click at [137, 79] on button "Identificación" at bounding box center [128, 82] width 62 height 15
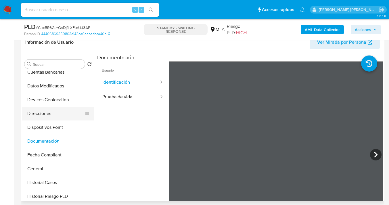
click at [58, 110] on button "Direcciones" at bounding box center [55, 114] width 67 height 14
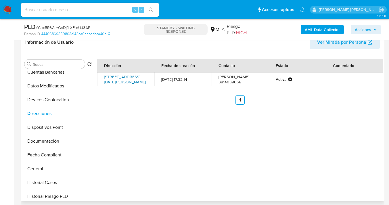
click at [122, 82] on link "Constitucion 1141, San Miguel De Tucumán, Tucumán, 4000, Argentina 1141" at bounding box center [125, 79] width 42 height 11
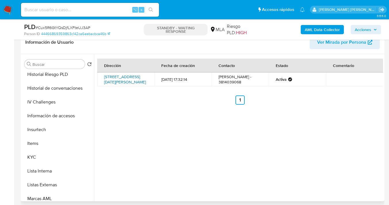
scroll to position [200, 0]
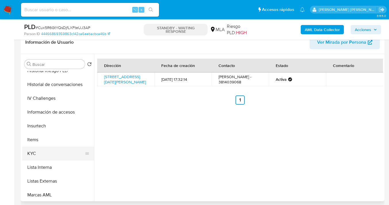
click at [75, 149] on button "KYC" at bounding box center [55, 154] width 67 height 14
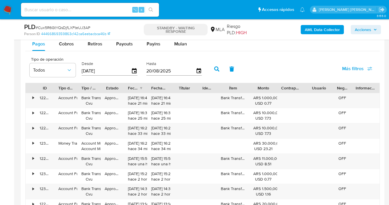
scroll to position [584, 0]
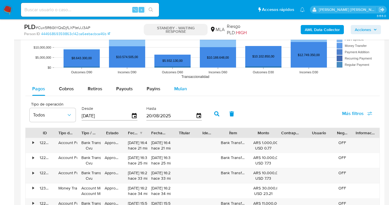
click at [180, 89] on span "Mulan" at bounding box center [180, 88] width 13 height 7
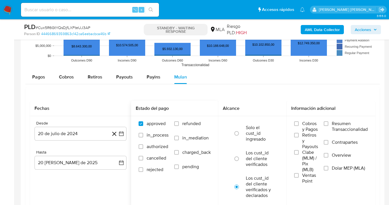
scroll to position [596, 0]
click at [176, 123] on input "refunded" at bounding box center [176, 123] width 5 height 5
checkbox input "true"
click at [326, 166] on input "Dolar MEP (MLA)" at bounding box center [326, 168] width 5 height 5
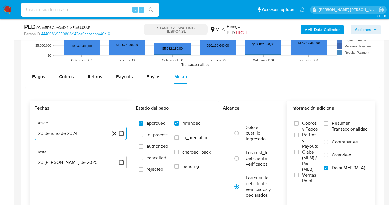
click at [80, 135] on button "20 de julio de 2024" at bounding box center [80, 133] width 92 height 14
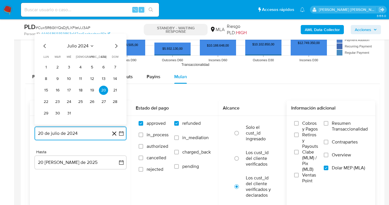
click at [116, 47] on icon "Mes siguiente" at bounding box center [116, 46] width 7 height 7
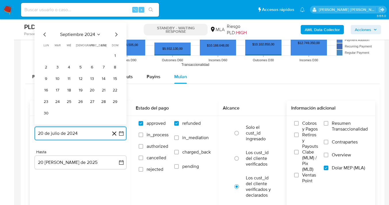
click at [116, 36] on icon "Mes siguiente" at bounding box center [116, 34] width 2 height 4
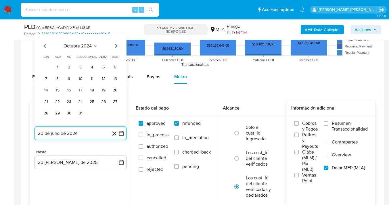
click at [115, 43] on icon "Mes siguiente" at bounding box center [116, 46] width 7 height 7
click at [115, 45] on icon "Mes siguiente" at bounding box center [116, 46] width 7 height 7
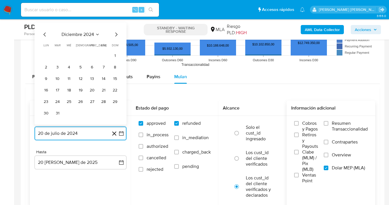
click at [116, 36] on icon "Mes siguiente" at bounding box center [116, 34] width 7 height 7
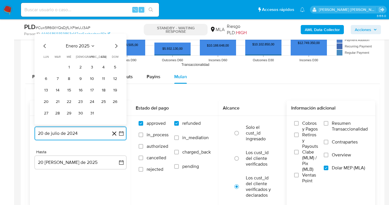
click at [115, 47] on icon "Mes siguiente" at bounding box center [116, 46] width 7 height 7
click at [116, 45] on icon "Mes siguiente" at bounding box center [116, 46] width 2 height 4
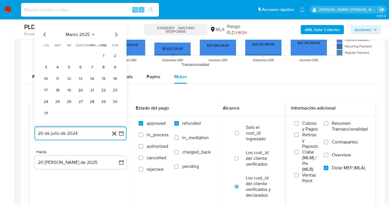
click at [115, 36] on icon "Mes siguiente" at bounding box center [116, 34] width 2 height 4
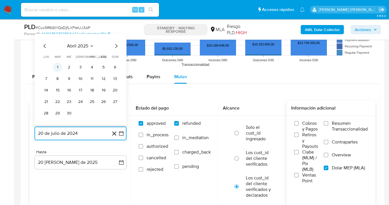
click at [57, 68] on button "1" at bounding box center [57, 67] width 9 height 9
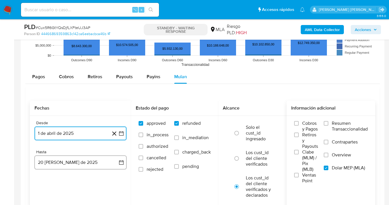
click at [78, 159] on button "20 de agosto de 2025" at bounding box center [80, 162] width 92 height 14
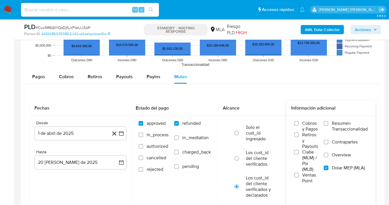
click at [166, 94] on div "Fechas Desde 1 de abril de 2025 1-04-2025 Hasta 20 de agosto de 2025 20-08-2025…" at bounding box center [202, 165] width 354 height 157
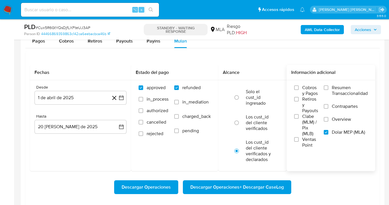
scroll to position [701, 0]
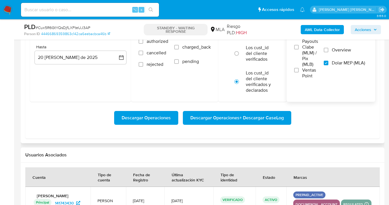
click at [230, 124] on span "Descargar Operaciones + Descargar CaseLog" at bounding box center [236, 117] width 93 height 13
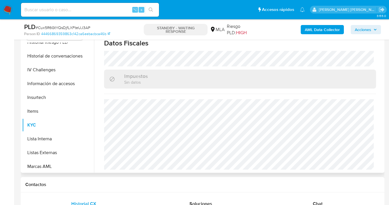
scroll to position [270, 0]
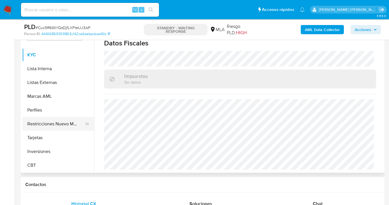
click at [63, 127] on button "Restricciones Nuevo Mundo" at bounding box center [55, 124] width 67 height 14
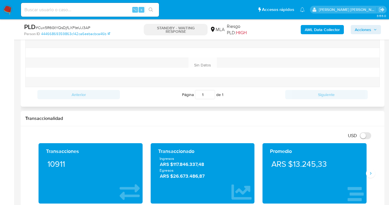
scroll to position [254, 0]
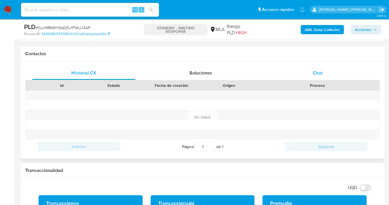
click at [320, 72] on span "Chat" at bounding box center [318, 73] width 10 height 7
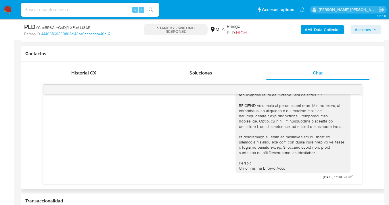
scroll to position [241, 0]
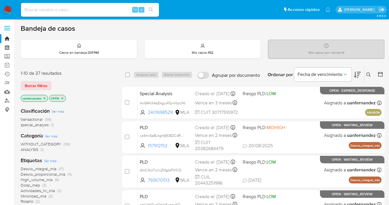
drag, startPoint x: 36, startPoint y: 82, endPoint x: 42, endPoint y: 82, distance: 6.6
click at [36, 82] on span "Borrar filtros" at bounding box center [36, 86] width 23 height 8
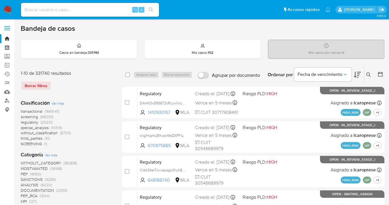
click at [368, 74] on icon at bounding box center [368, 74] width 5 height 5
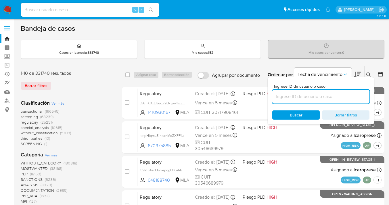
click at [321, 94] on input at bounding box center [320, 96] width 97 height 7
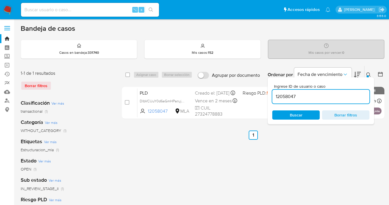
click at [368, 74] on icon at bounding box center [368, 74] width 5 height 5
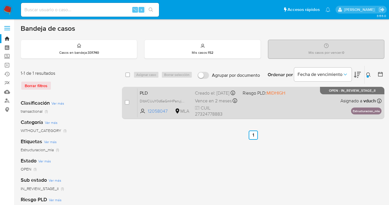
click at [308, 102] on div "PLD DlbVCUuY0d6aGmHPanyj8VK2 12058047 MLA Riesgo PLD: MIDHIGH Creado el: [DATE]…" at bounding box center [259, 102] width 244 height 29
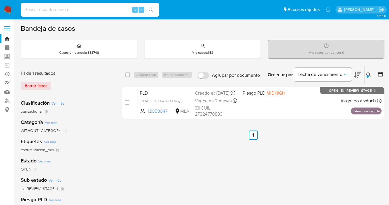
click at [368, 74] on icon at bounding box center [368, 74] width 5 height 5
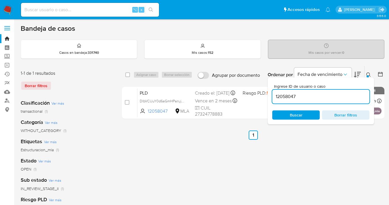
drag, startPoint x: 334, startPoint y: 95, endPoint x: 287, endPoint y: 89, distance: 48.1
click at [287, 90] on div "12058047" at bounding box center [320, 97] width 97 height 14
click at [367, 72] on icon at bounding box center [368, 74] width 5 height 5
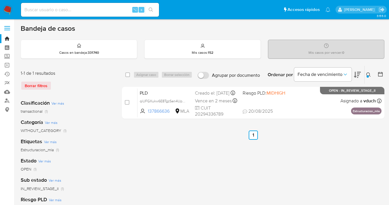
click at [368, 74] on icon at bounding box center [368, 74] width 5 height 5
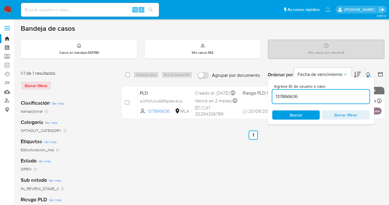
drag, startPoint x: 307, startPoint y: 97, endPoint x: 274, endPoint y: 95, distance: 32.8
click at [274, 95] on input "137866636" at bounding box center [320, 96] width 97 height 7
type input "2455955080"
click at [368, 73] on icon at bounding box center [368, 74] width 5 height 5
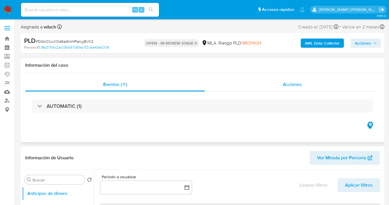
select select "10"
click at [291, 81] on span "Acciones" at bounding box center [292, 84] width 19 height 7
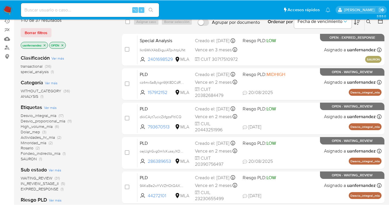
scroll to position [58, 0]
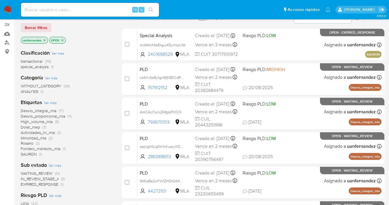
click at [38, 174] on span "WAITING_REVIEW" at bounding box center [37, 173] width 32 height 6
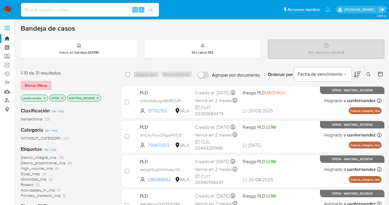
click at [34, 84] on span "Borrar filtros" at bounding box center [36, 86] width 23 height 8
